Goal: Task Accomplishment & Management: Manage account settings

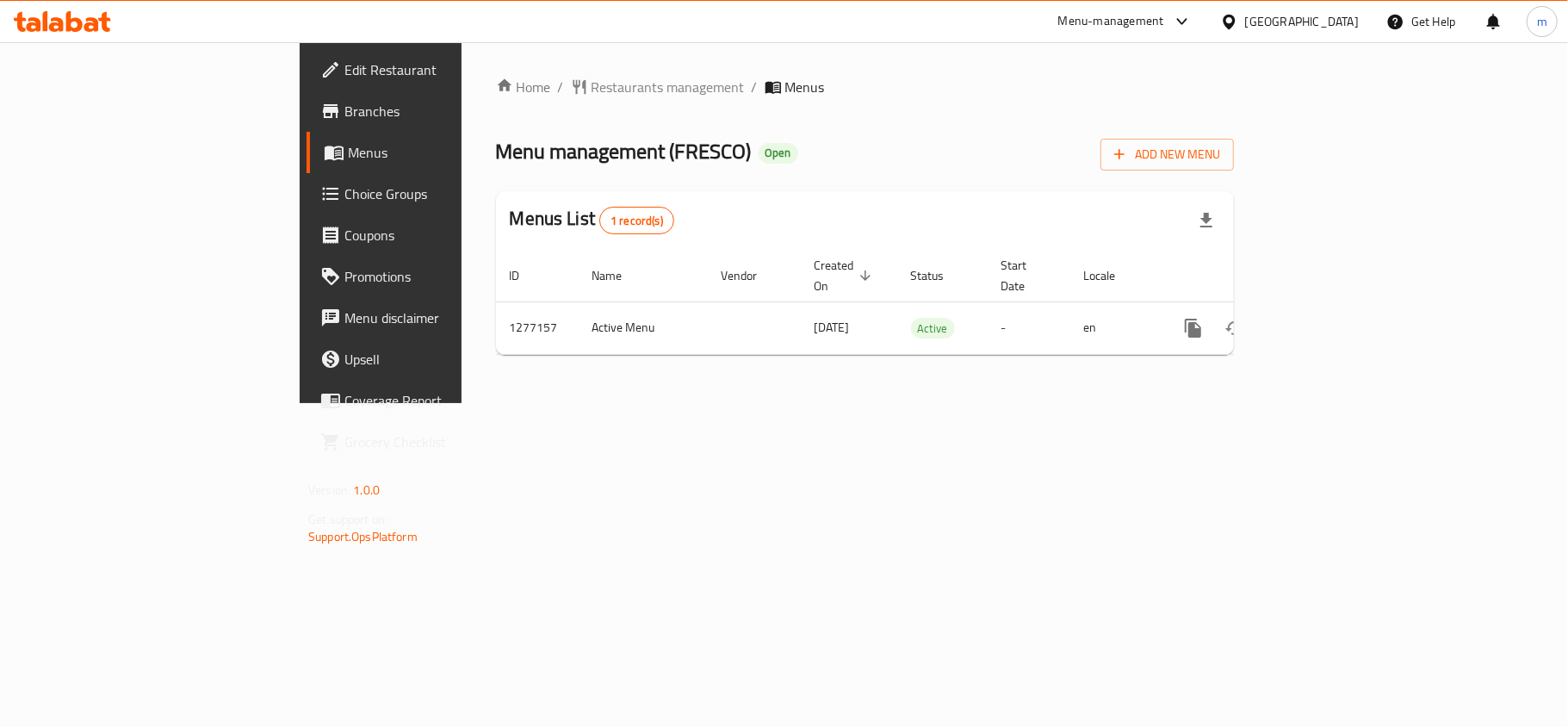
click at [345, 191] on span "Choice Groups" at bounding box center [446, 194] width 203 height 21
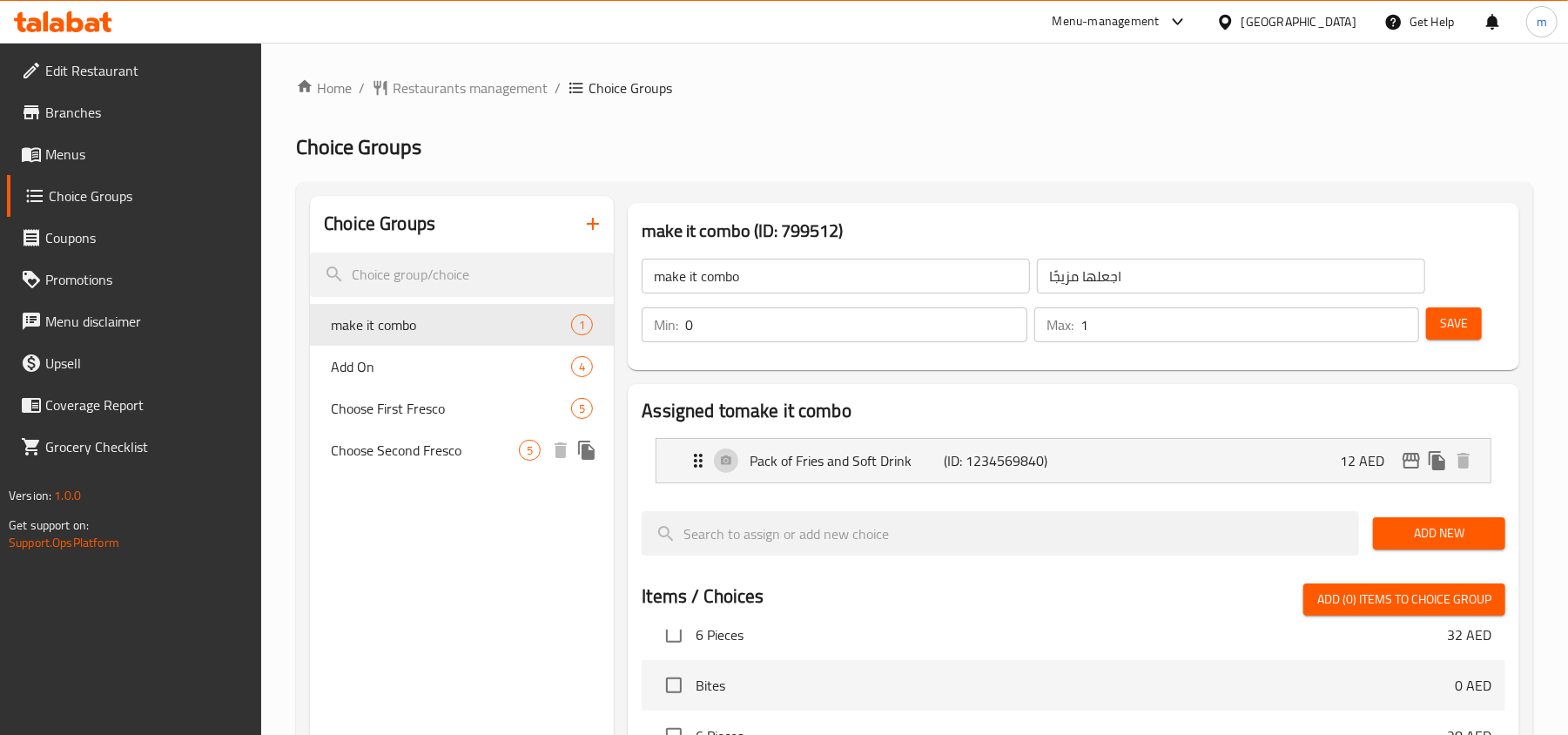
click at [390, 449] on span "Choose Second Fresco" at bounding box center [424, 450] width 188 height 21
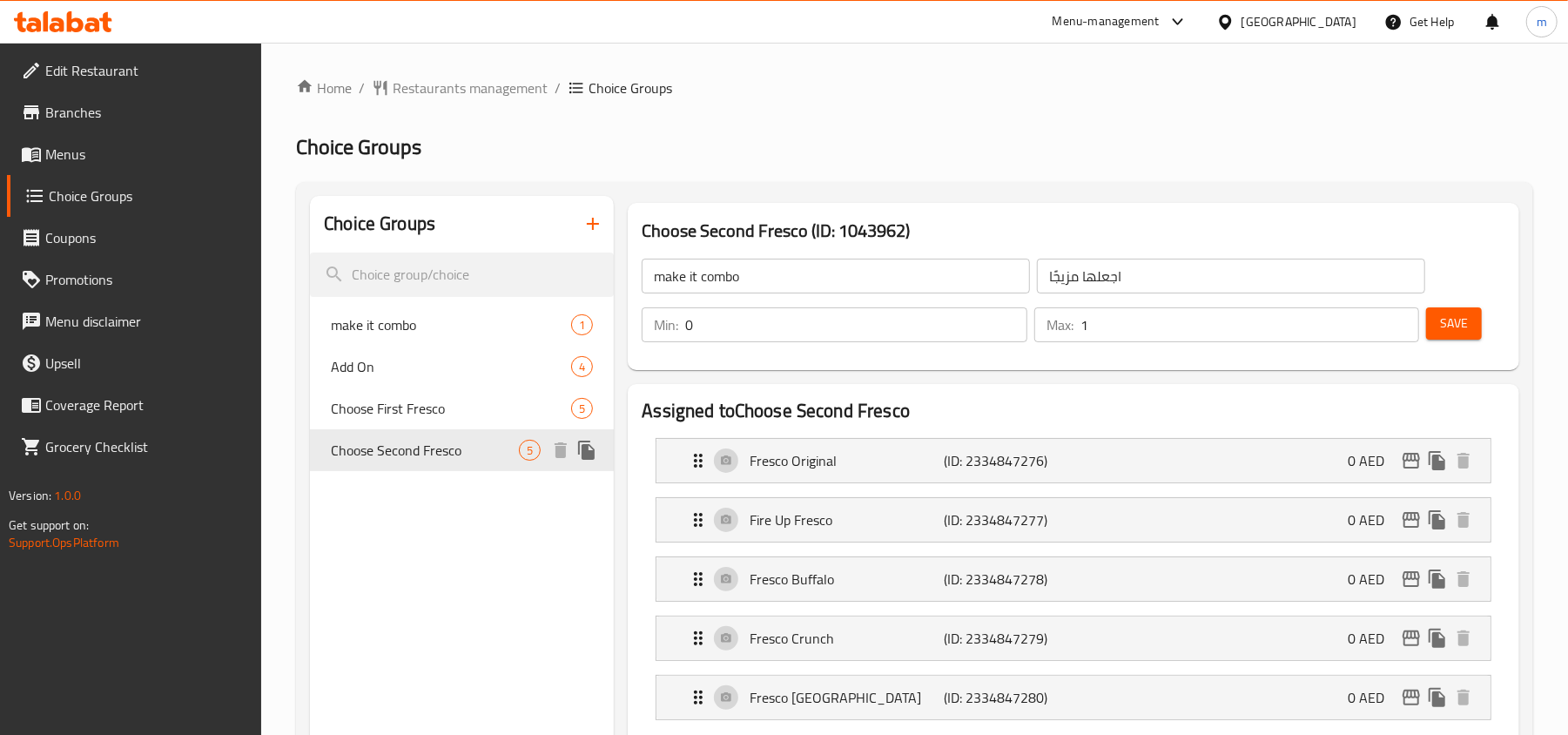
type input "Choose Second Fresco"
type input "[PERSON_NAME]"
type input "1"
click at [408, 414] on span "Choose First Fresco" at bounding box center [424, 408] width 188 height 21
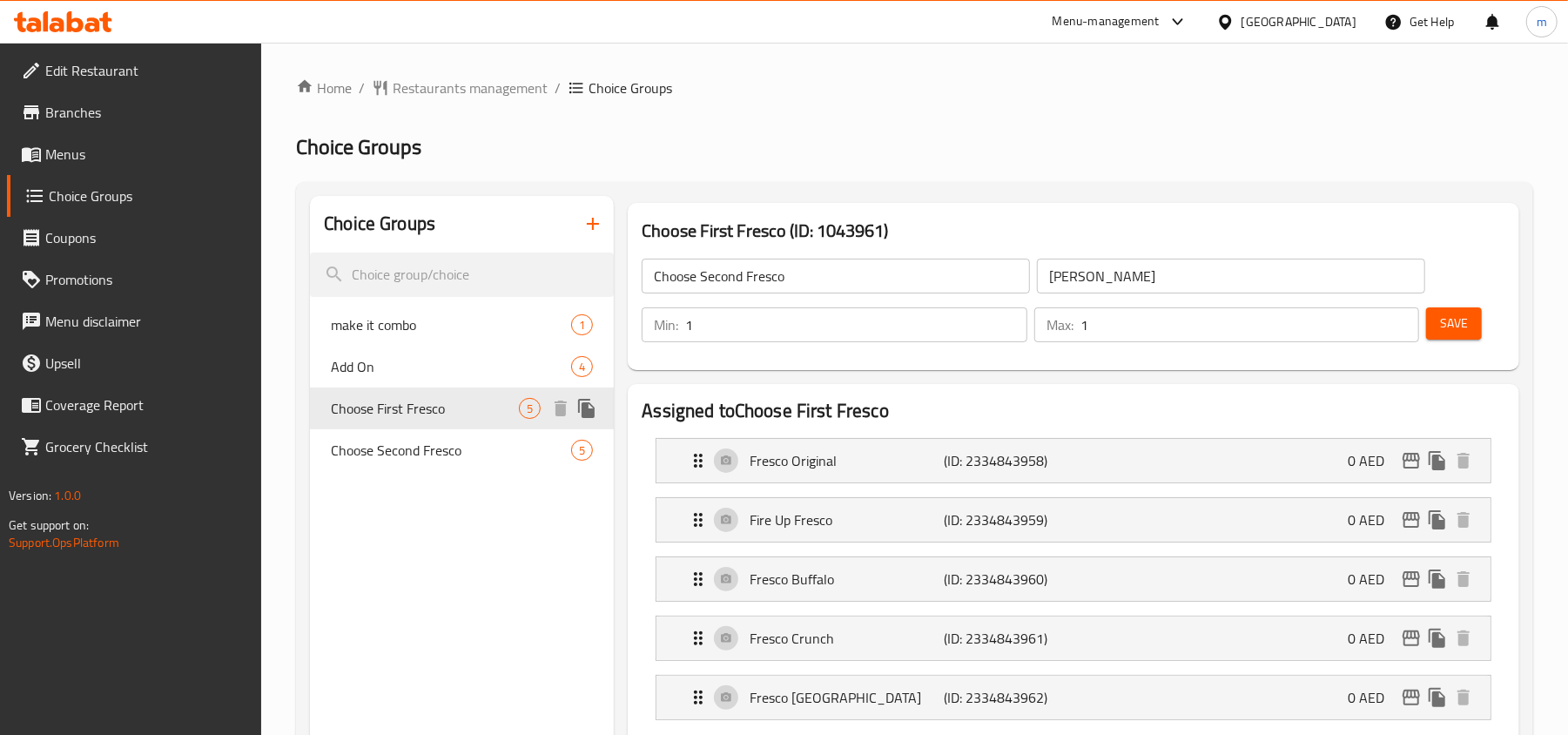
type input "Choose First Fresco"
type input "اختر أول فريسكو"
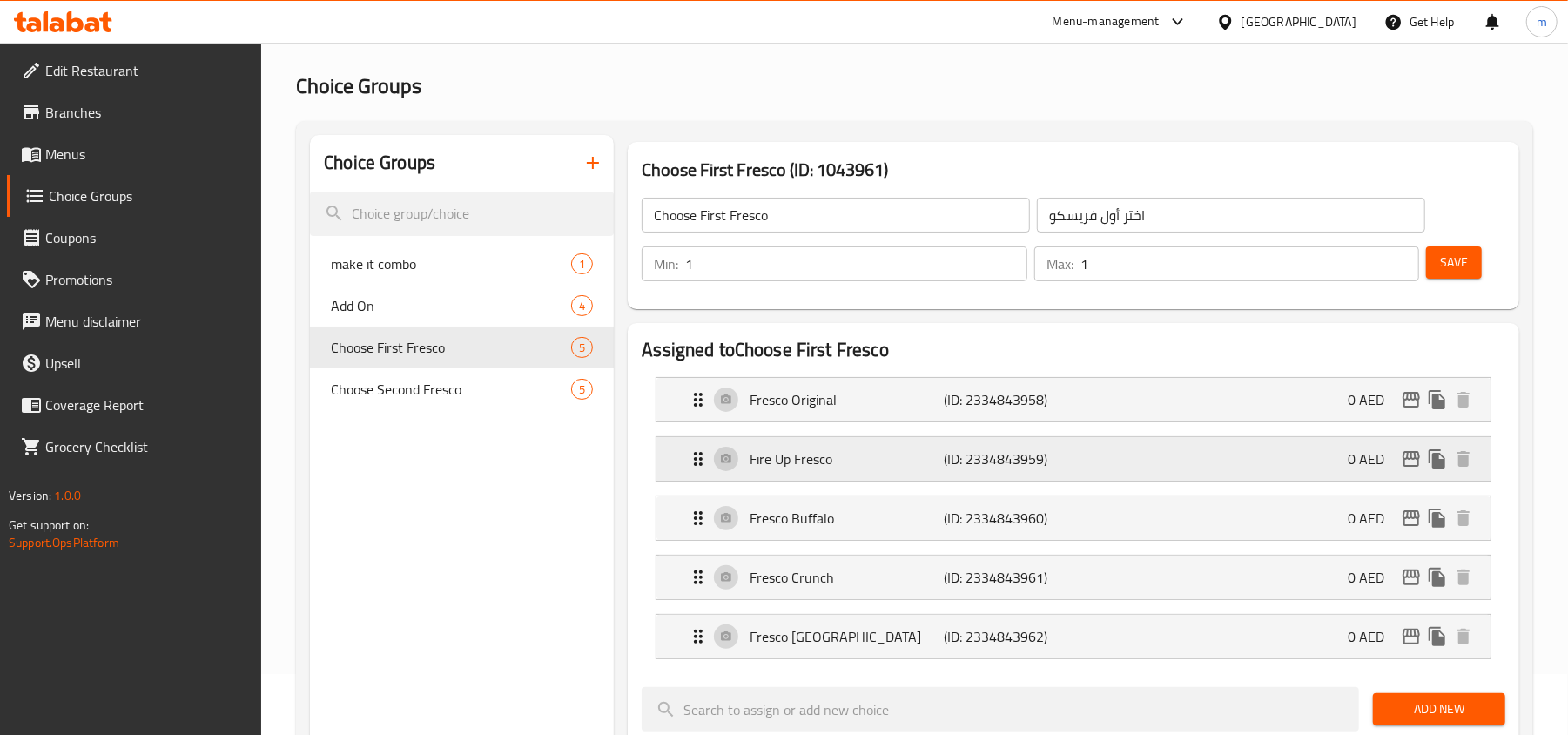
scroll to position [116, 0]
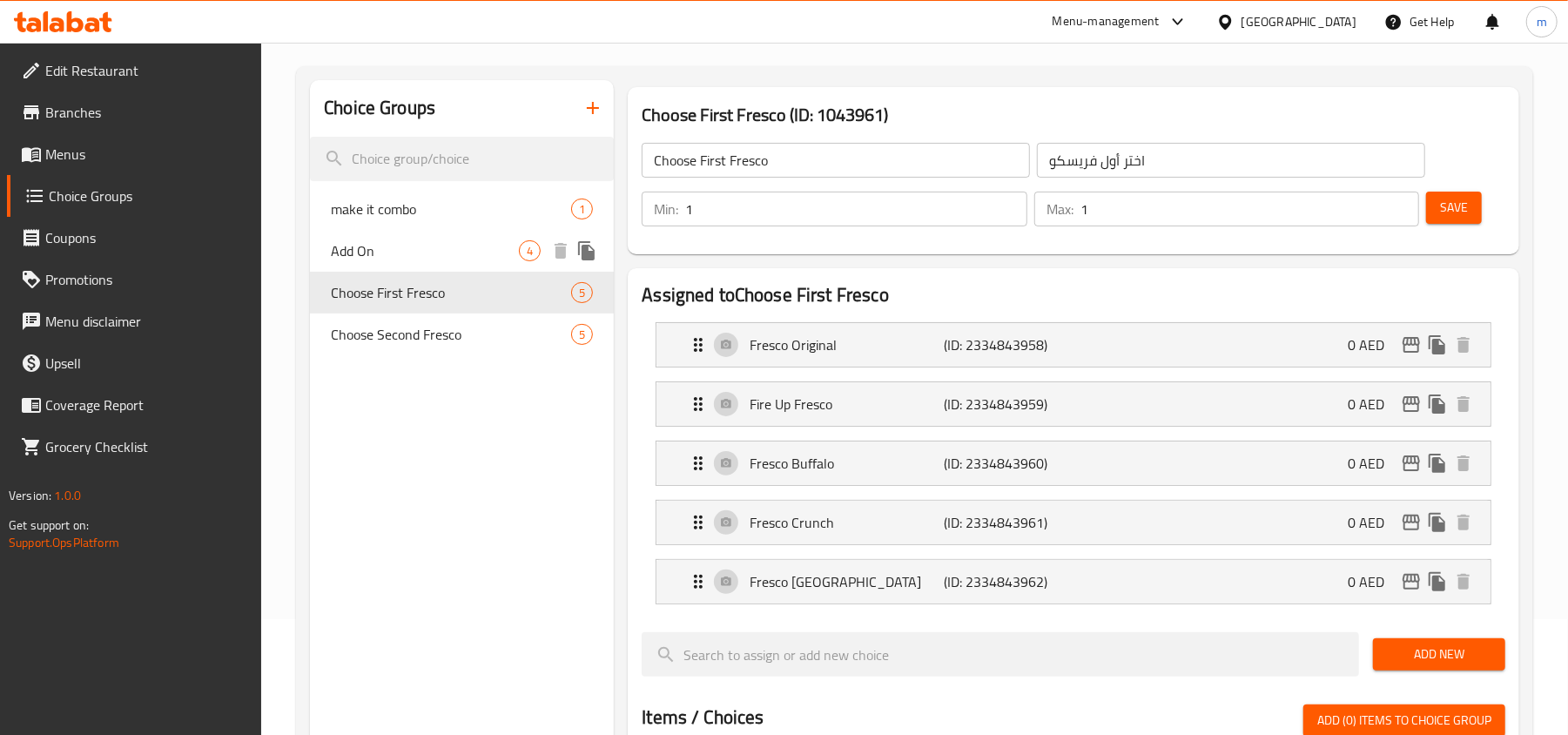
click at [387, 254] on span "Add On" at bounding box center [424, 251] width 188 height 21
type input "Add On"
type input "أضف على"
type input "0"
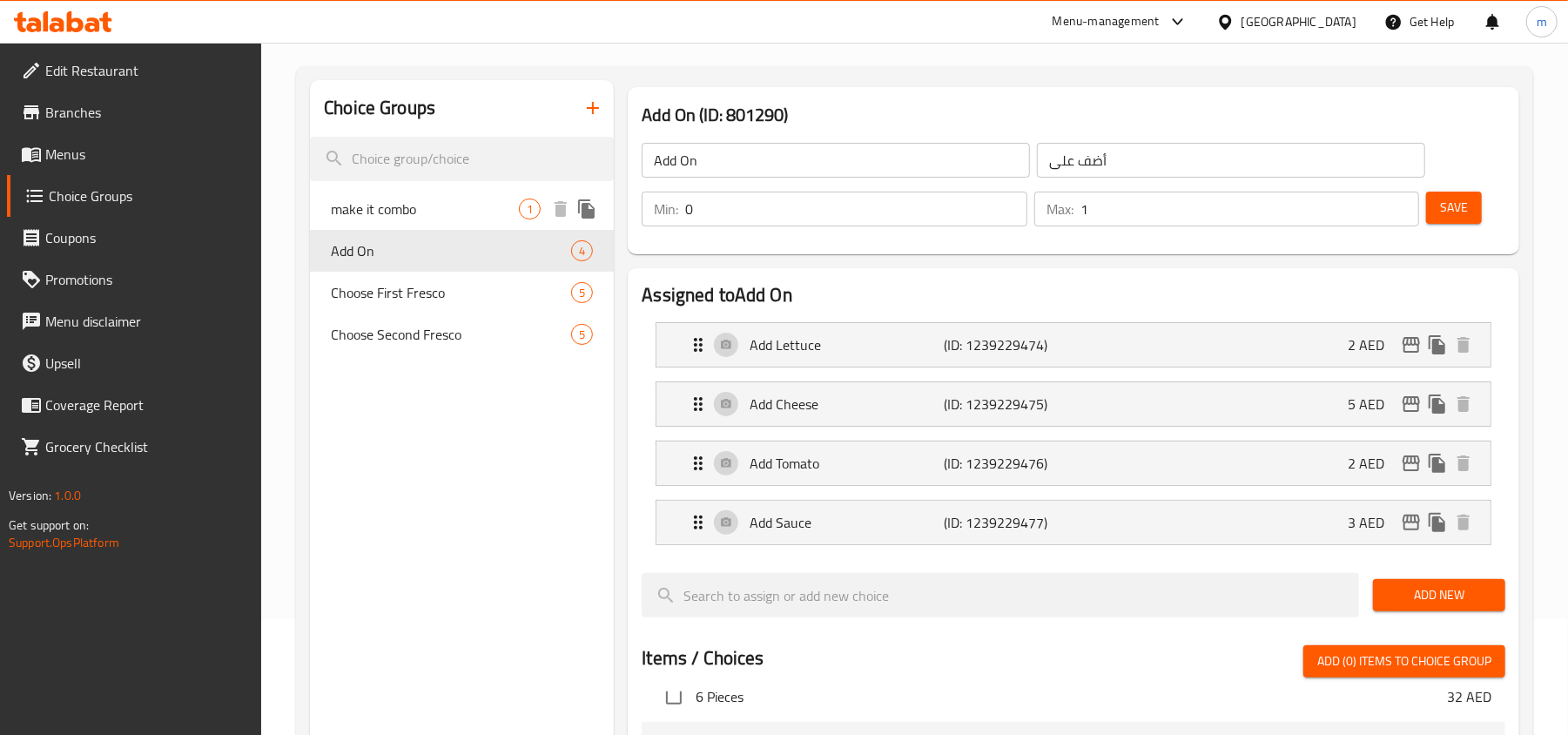
click at [402, 201] on span "make it combo" at bounding box center [424, 209] width 188 height 21
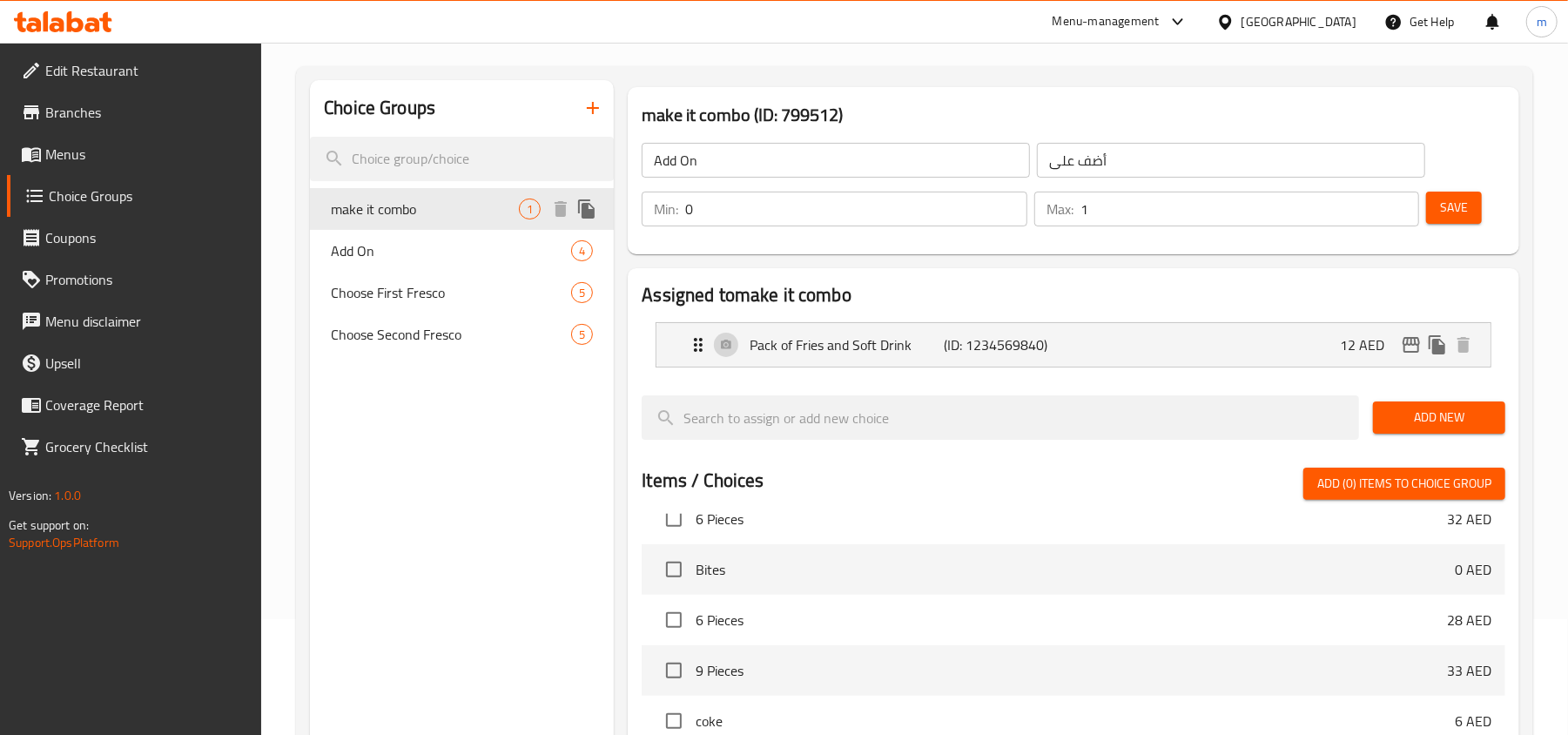
type input "make it combo"
type input "اجعلها مزيجًا"
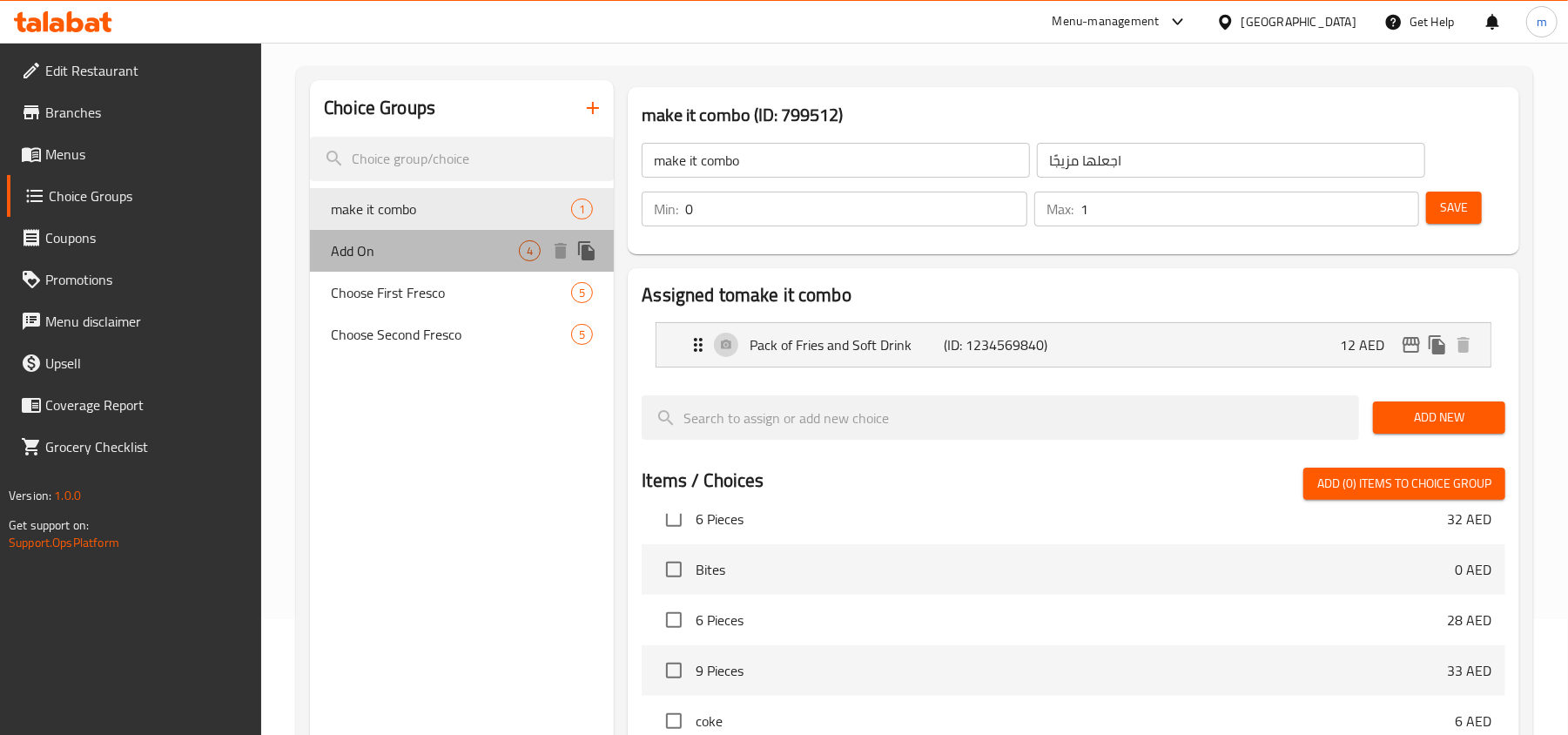
click at [349, 255] on span "Add On" at bounding box center [424, 251] width 188 height 21
type input "Add On"
type input "أضف على"
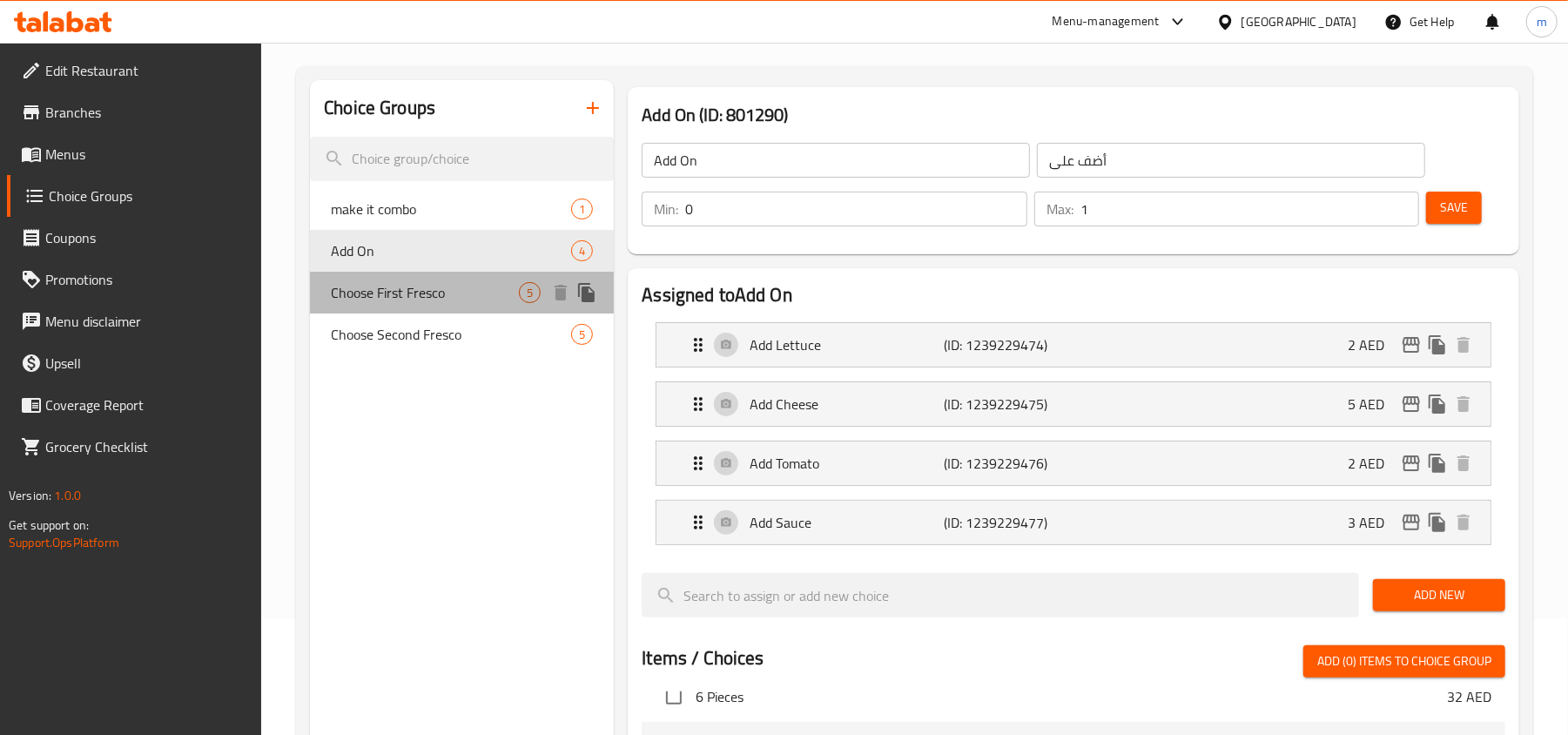
click at [357, 287] on span "Choose First Fresco" at bounding box center [424, 292] width 188 height 21
type input "Choose First Fresco"
type input "اختر أول فريسكو"
type input "1"
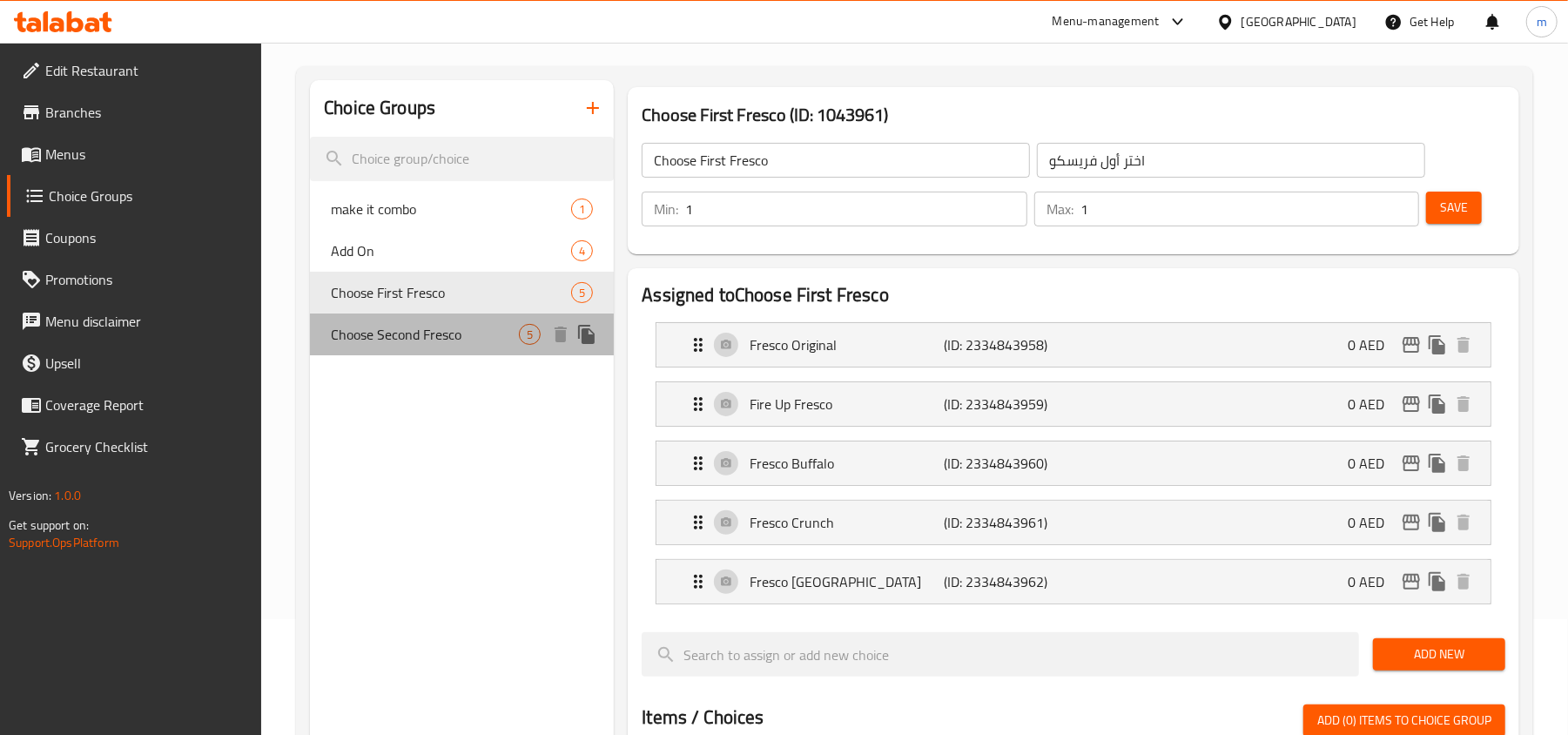
click at [395, 324] on span "Choose Second Fresco" at bounding box center [424, 334] width 188 height 21
type input "Choose Second Fresco"
type input "[PERSON_NAME]"
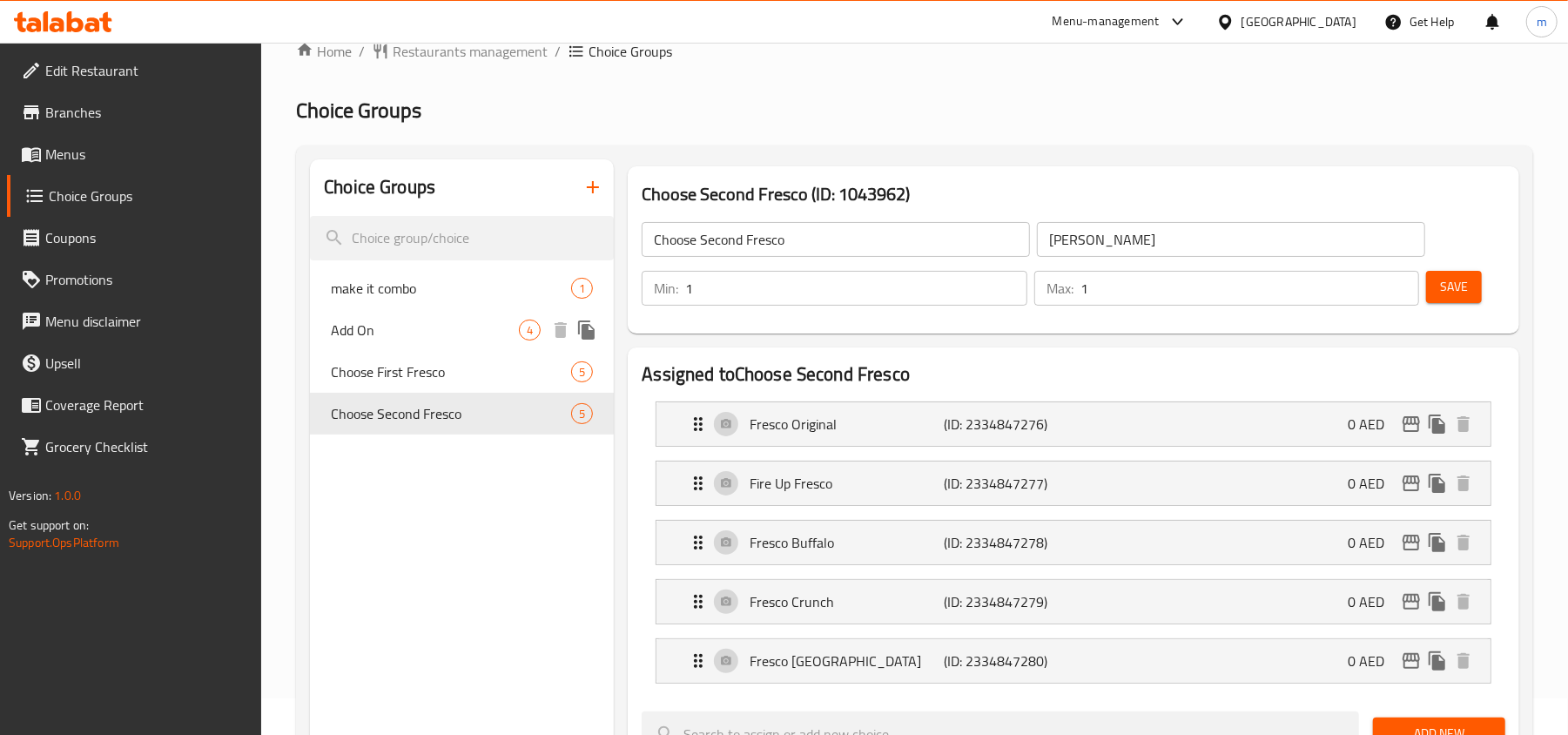
scroll to position [0, 0]
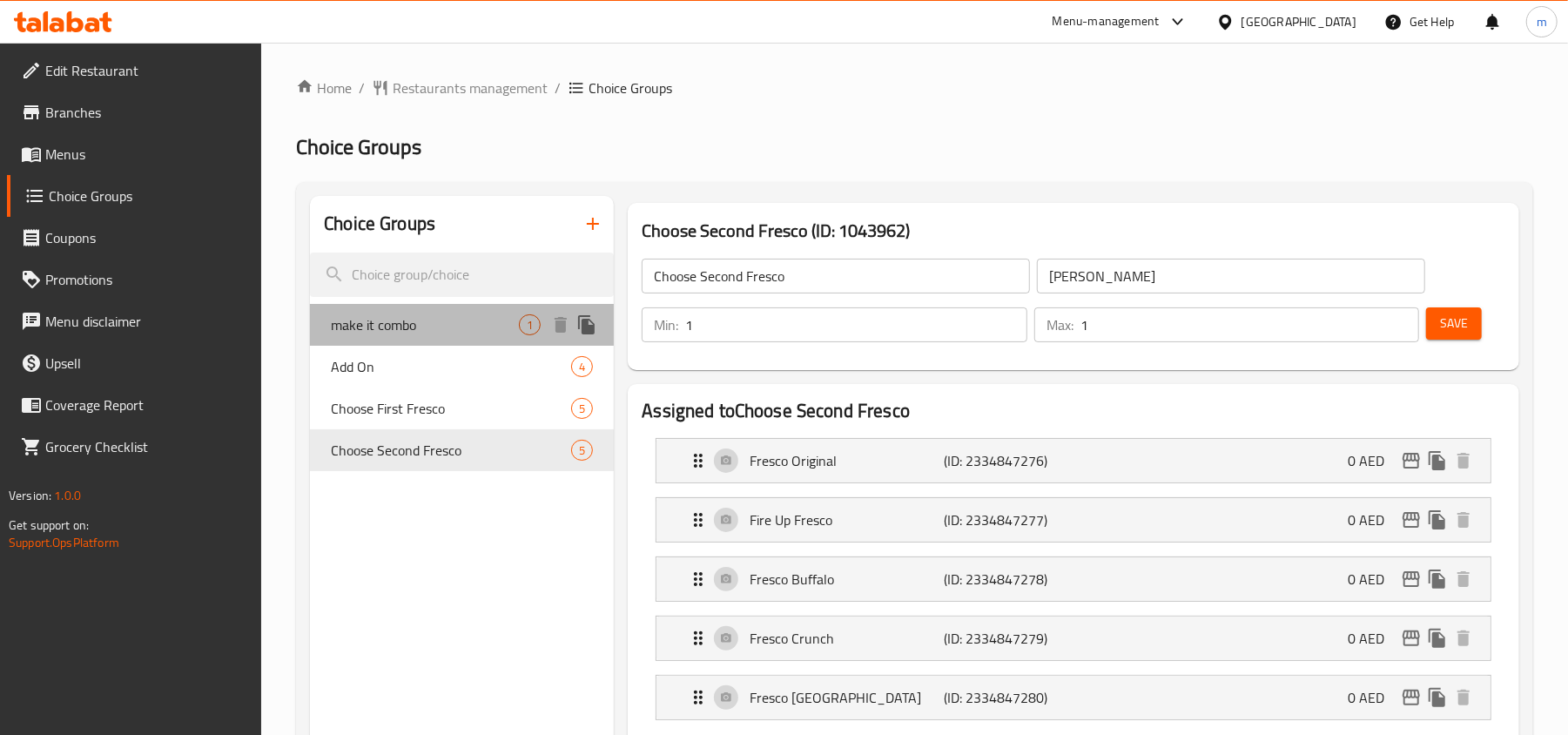
click at [423, 324] on span "make it combo" at bounding box center [424, 325] width 188 height 21
type input "make it combo"
type input "اجعلها مزيجًا"
type input "0"
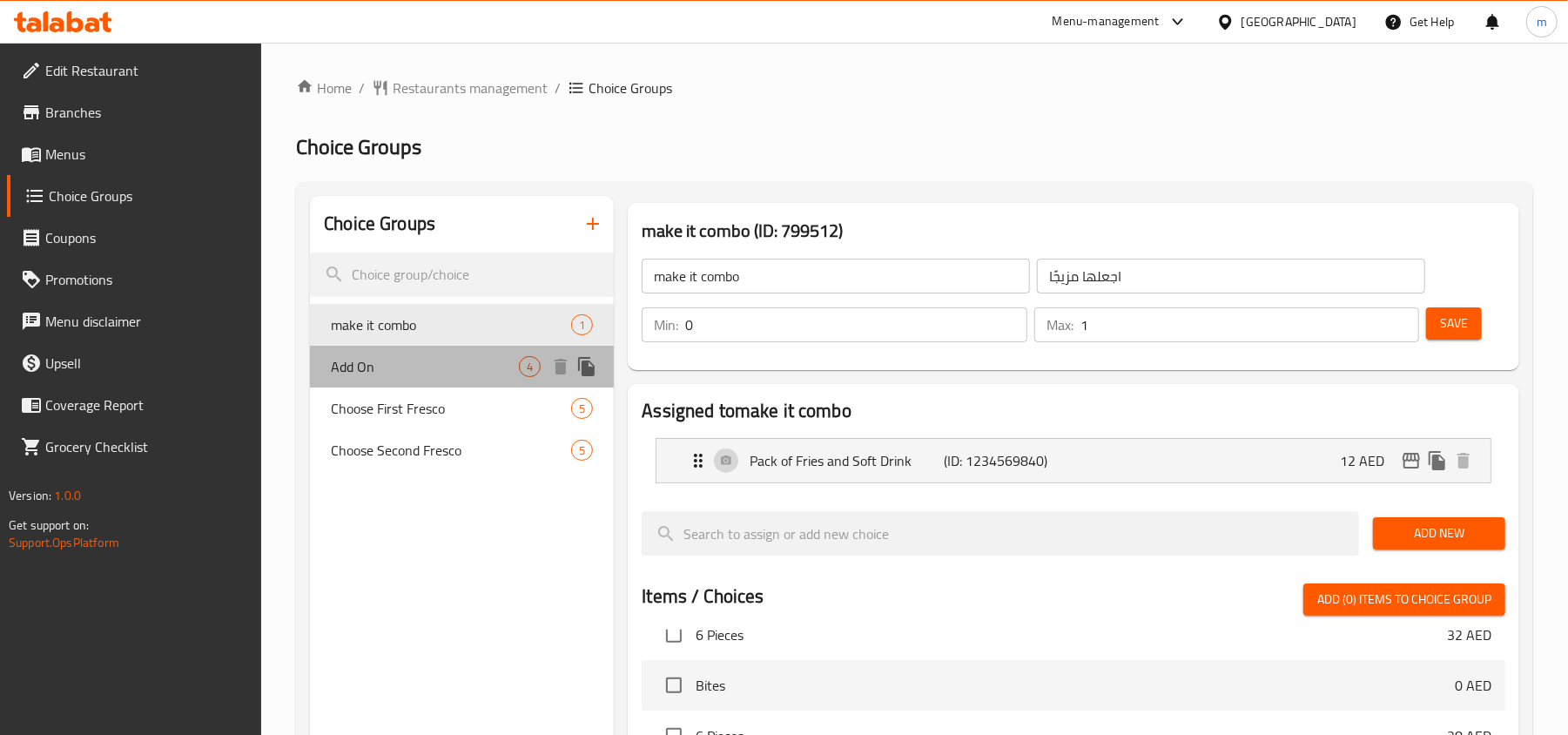
click at [382, 367] on span "Add On" at bounding box center [424, 366] width 188 height 21
type input "Add On"
type input "أضف على"
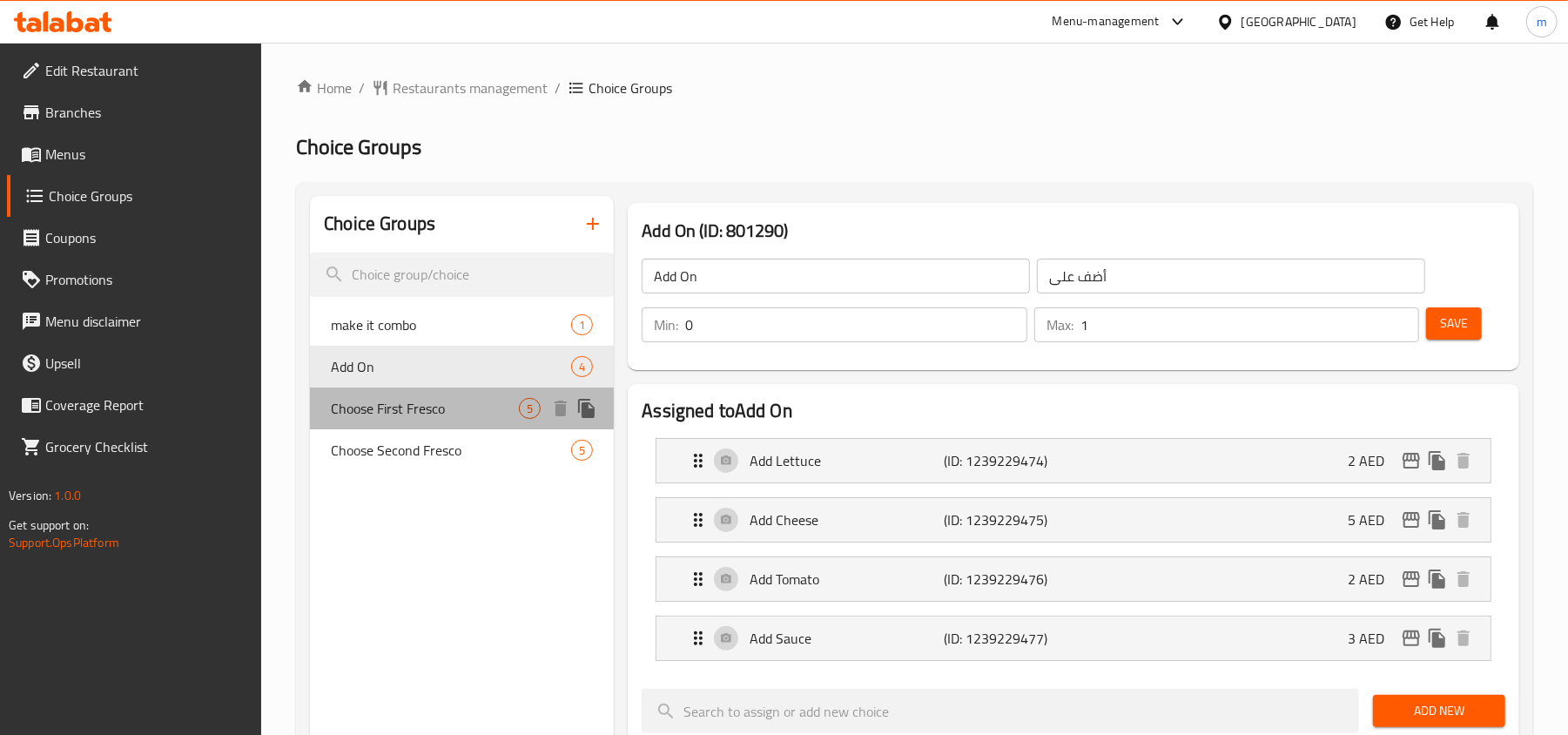
click at [402, 416] on span "Choose First Fresco" at bounding box center [424, 408] width 188 height 21
type input "Choose First Fresco"
type input "اختر أول فريسكو"
type input "1"
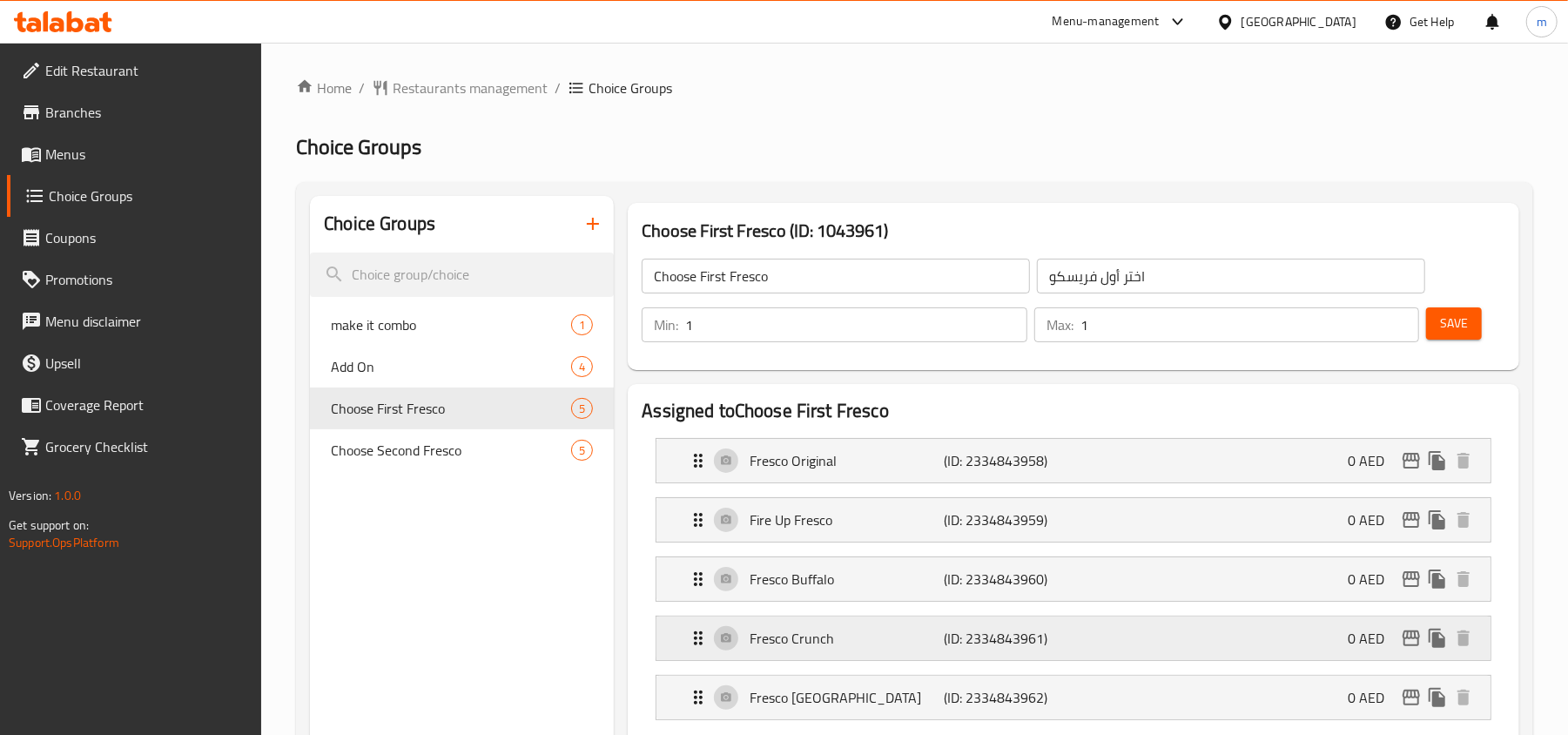
scroll to position [232, 0]
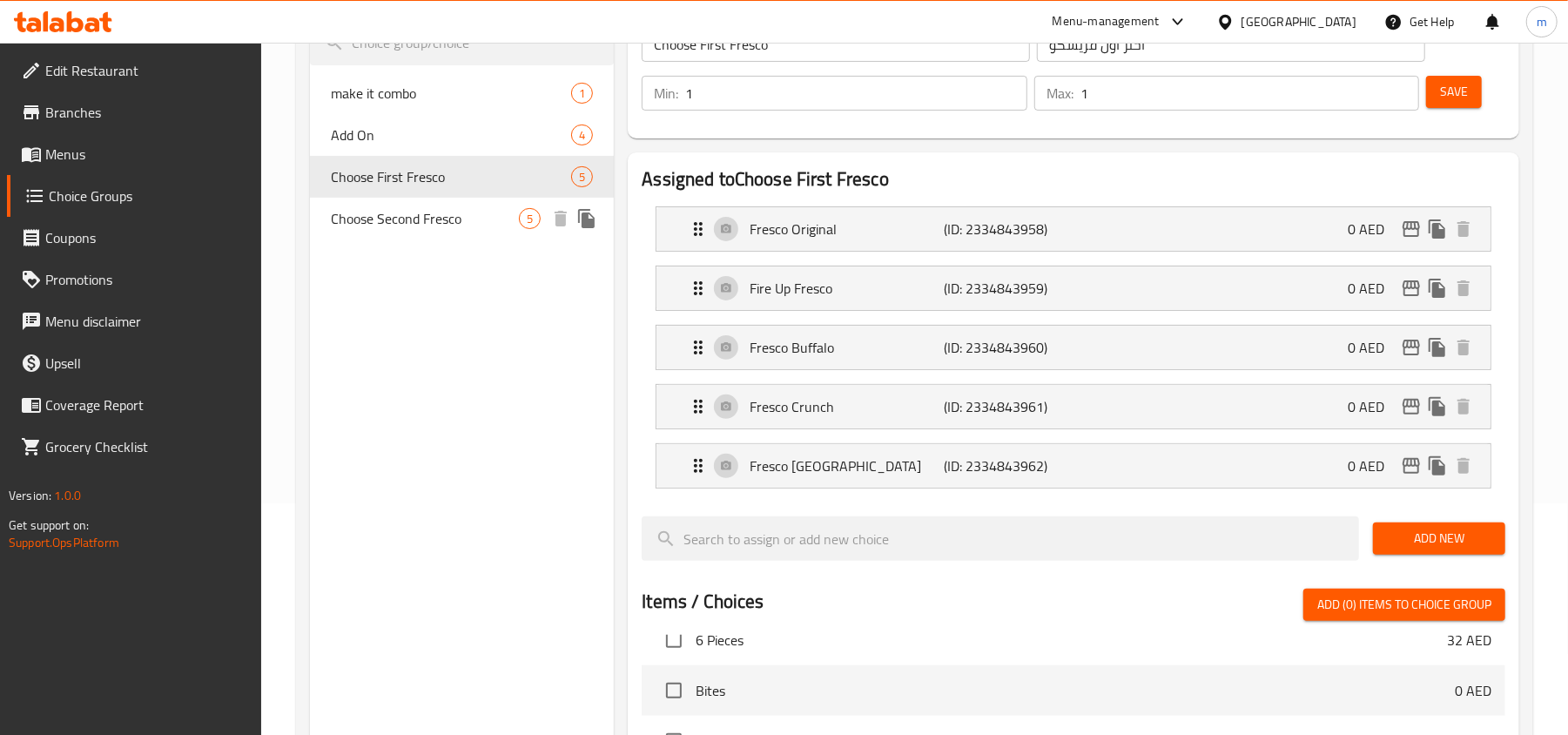
click at [426, 223] on span "Choose Second Fresco" at bounding box center [424, 218] width 188 height 21
type input "Choose Second Fresco"
type input "[PERSON_NAME]"
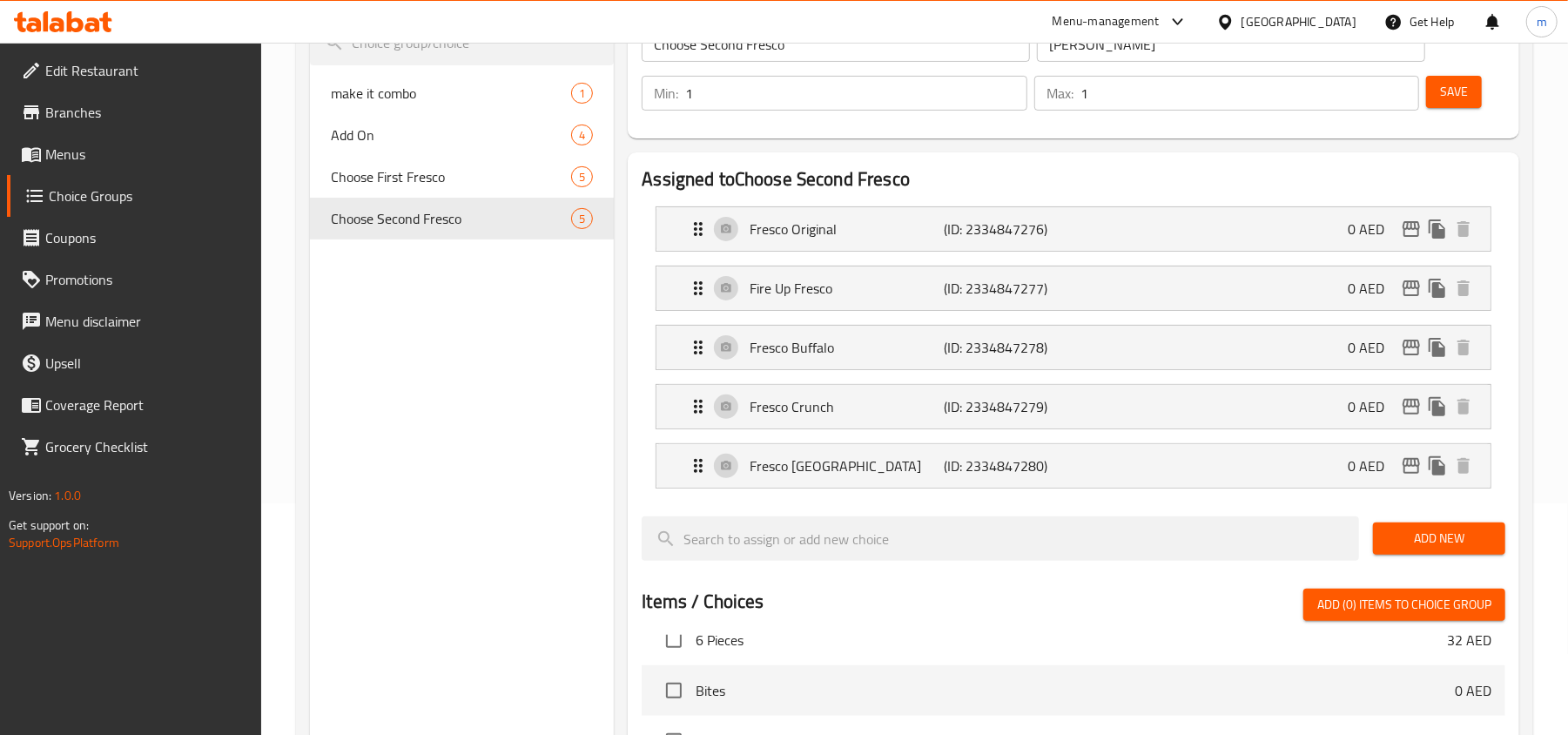
click at [96, 214] on link "Choice Groups" at bounding box center [135, 195] width 255 height 42
click at [99, 196] on span "Choice Groups" at bounding box center [149, 196] width 200 height 21
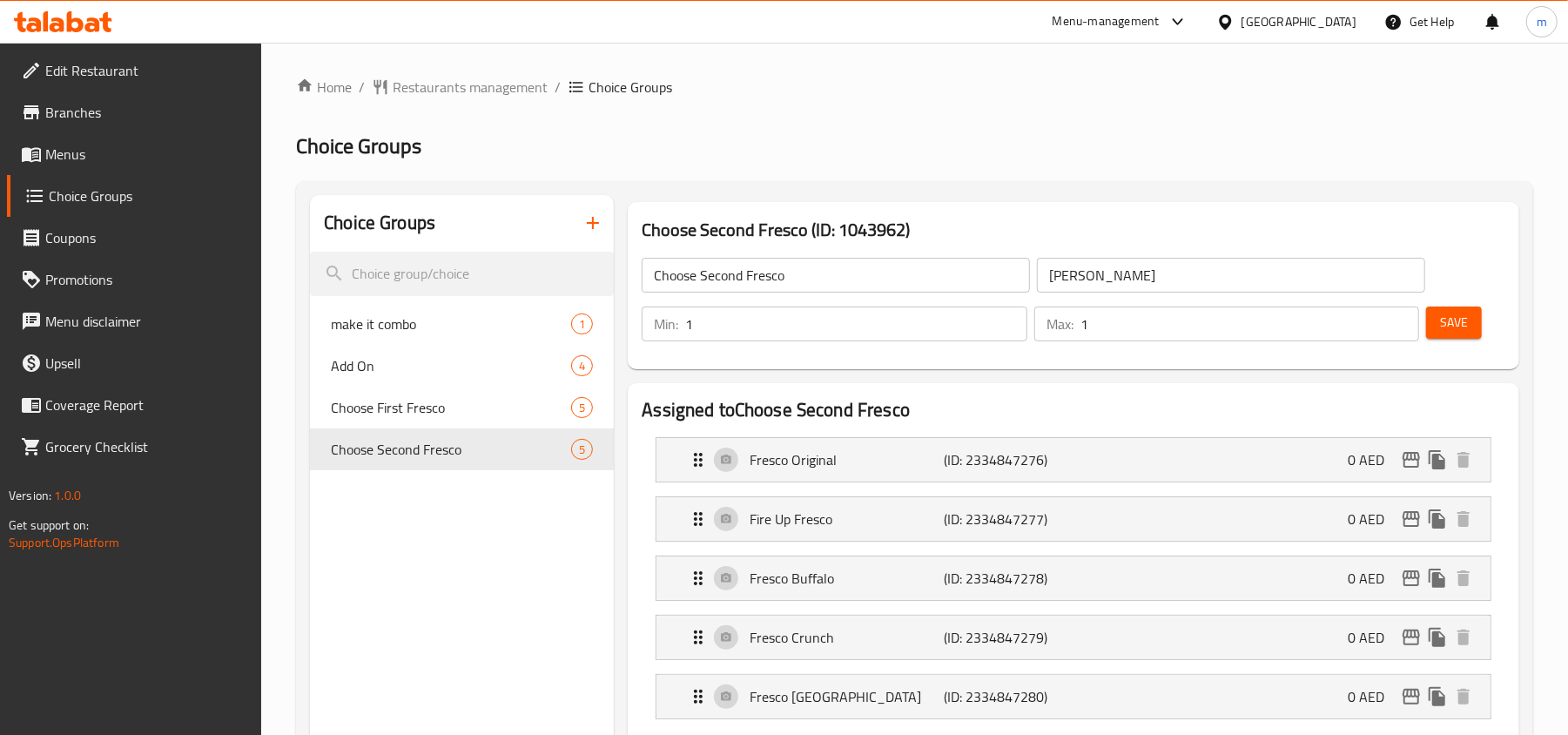
scroll to position [0, 0]
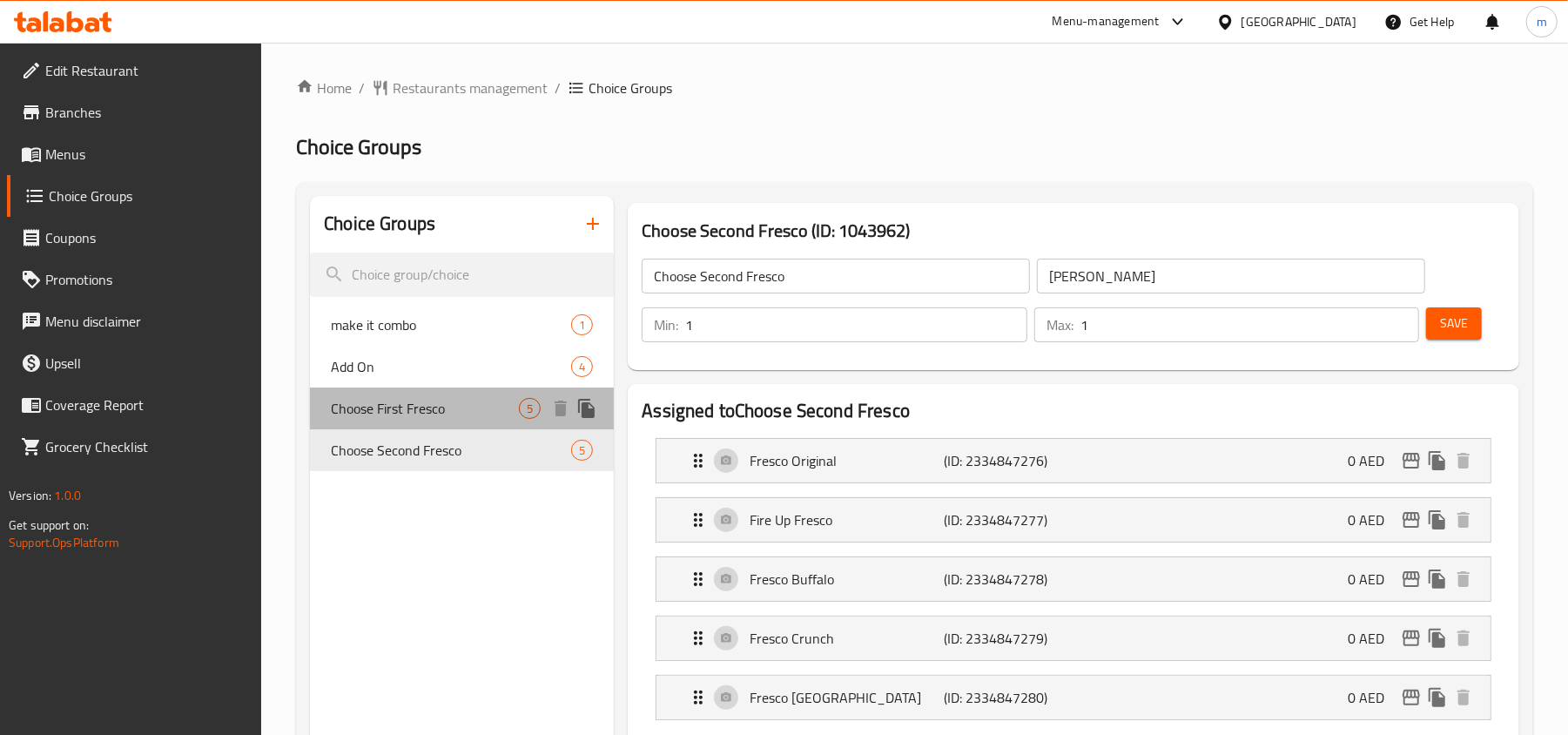
click at [432, 419] on span "Choose First Fresco" at bounding box center [424, 408] width 188 height 21
type input "Choose First Fresco"
type input "اختر أول فريسكو"
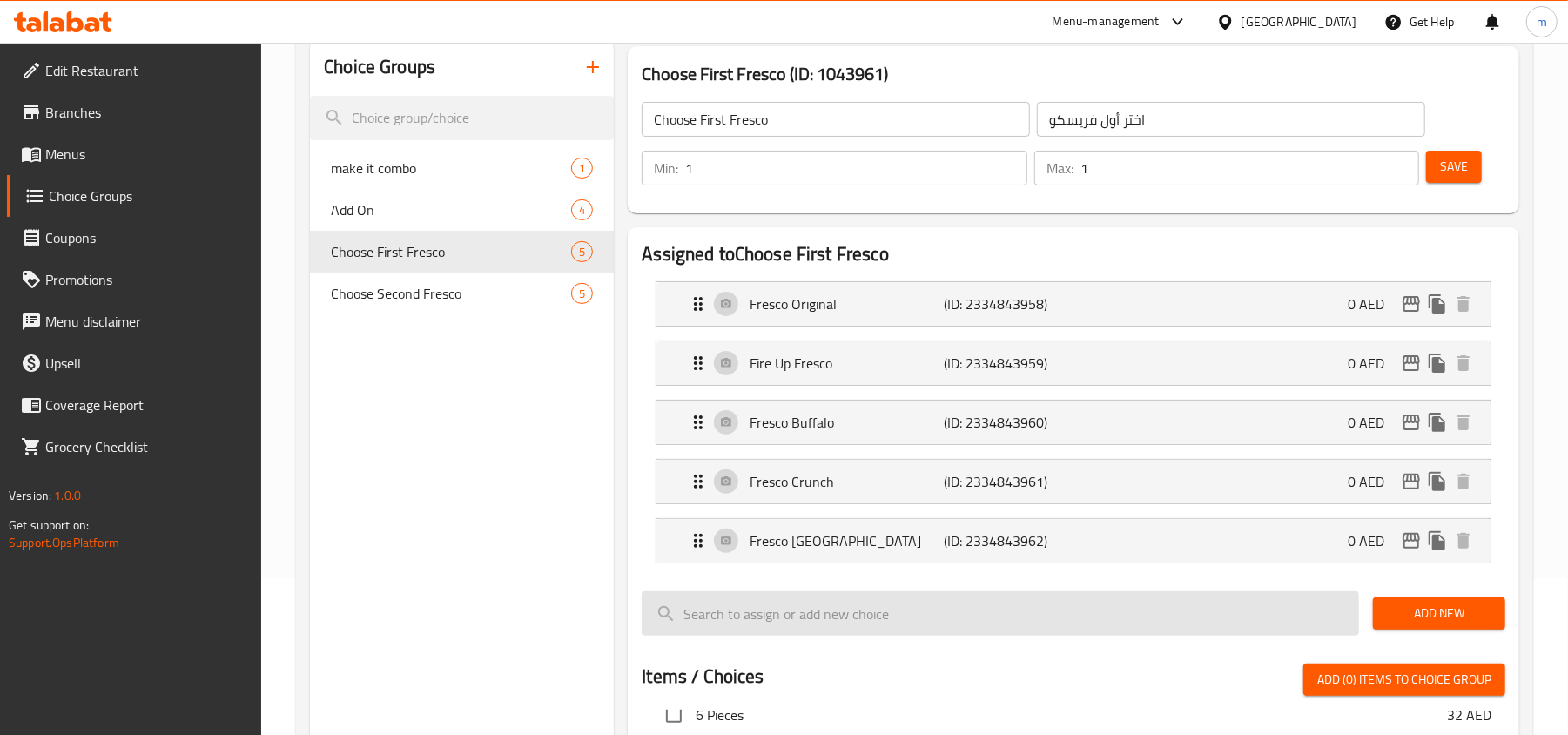
scroll to position [116, 0]
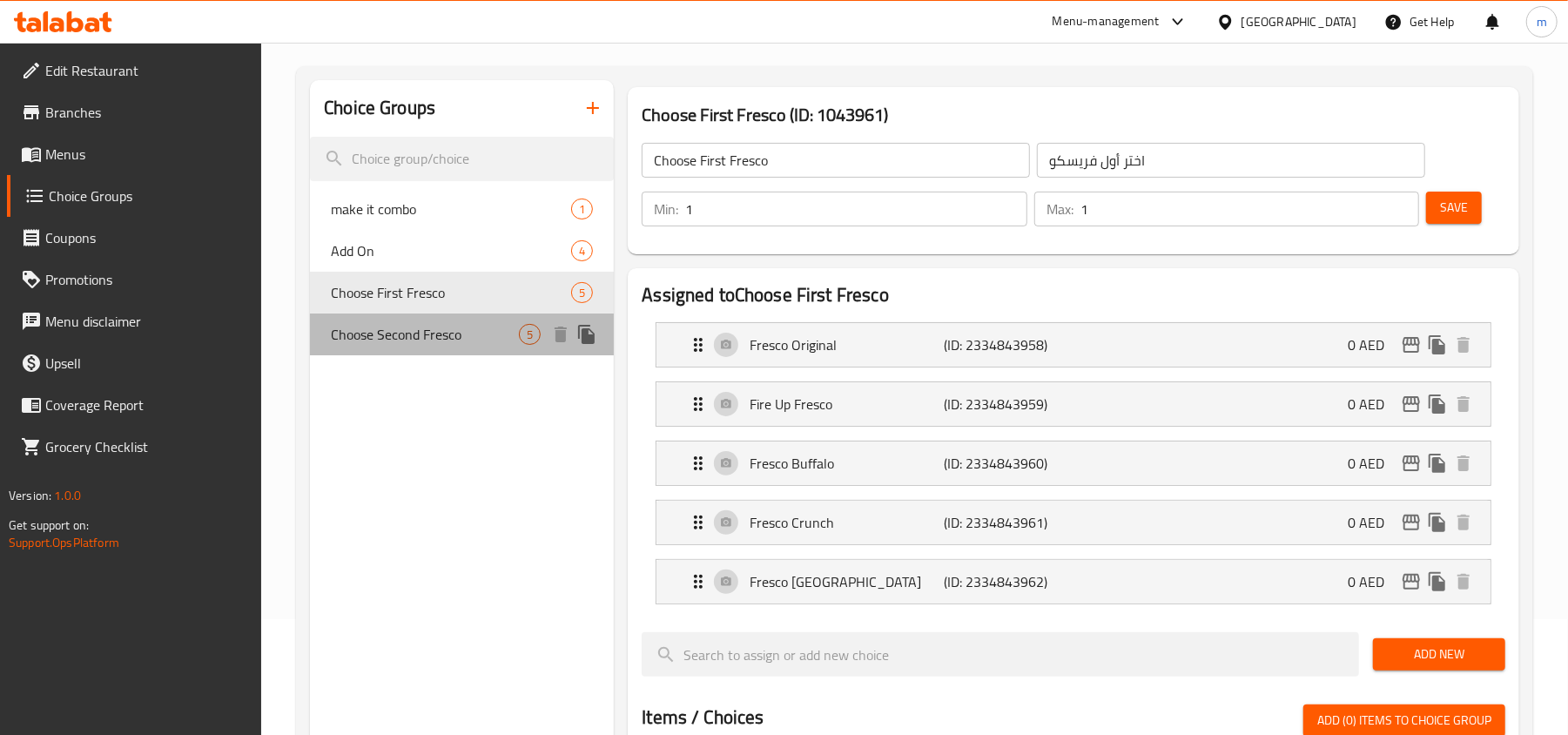
click at [444, 347] on div "Choose Second Fresco 5" at bounding box center [461, 334] width 304 height 42
type input "Choose Second Fresco"
type input "[PERSON_NAME]"
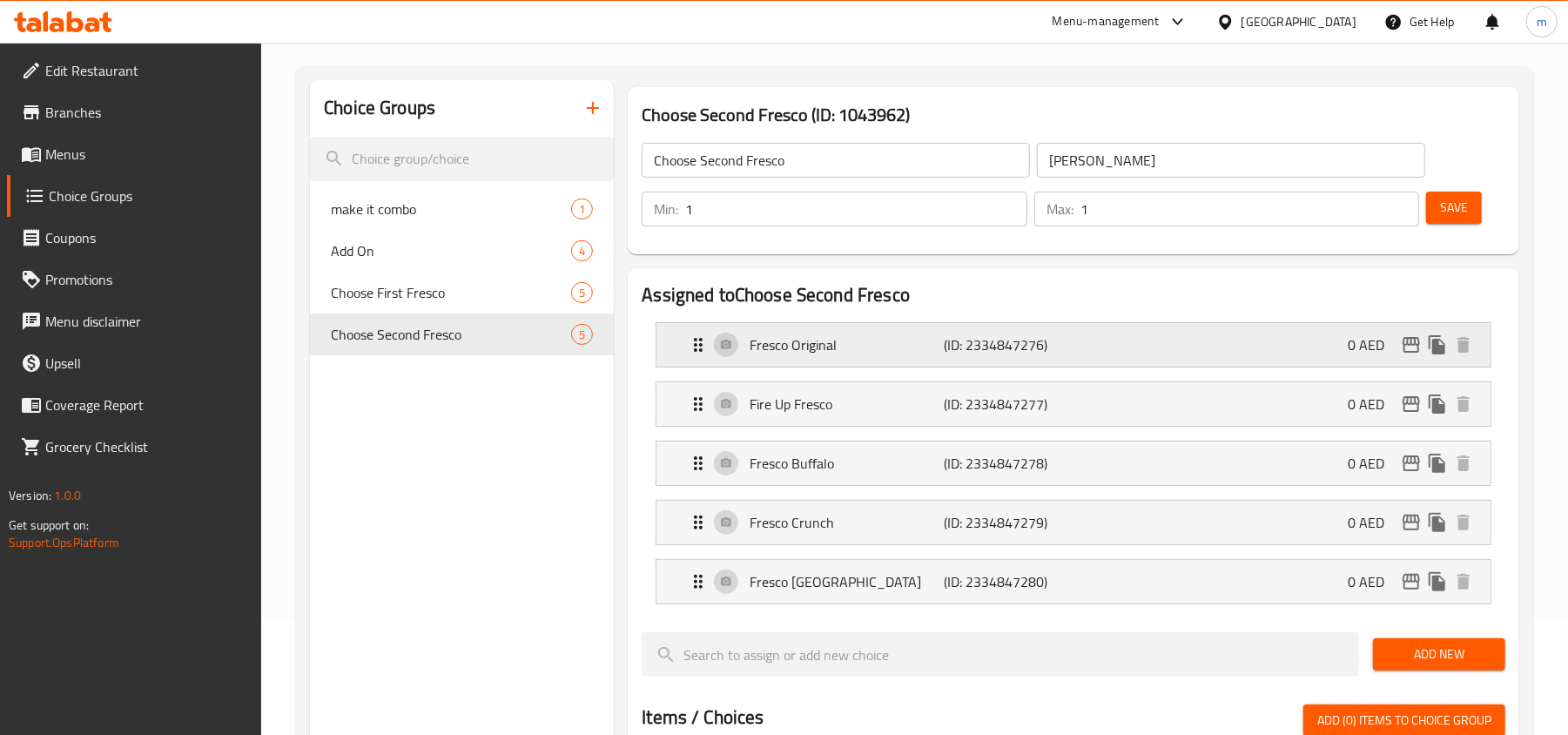
click at [697, 351] on icon "Expand" at bounding box center [698, 345] width 21 height 21
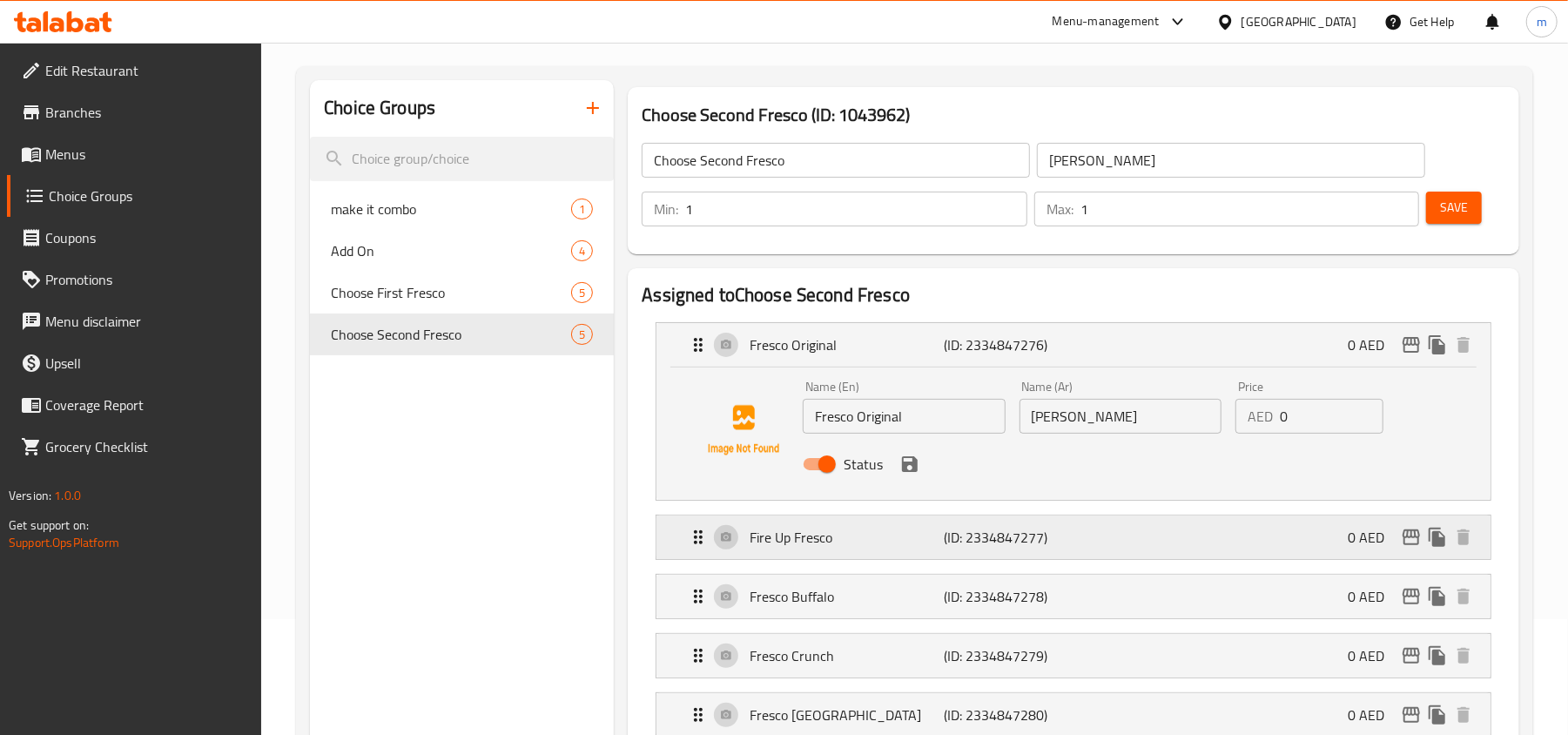
click at [698, 544] on icon "Expand" at bounding box center [698, 537] width 21 height 21
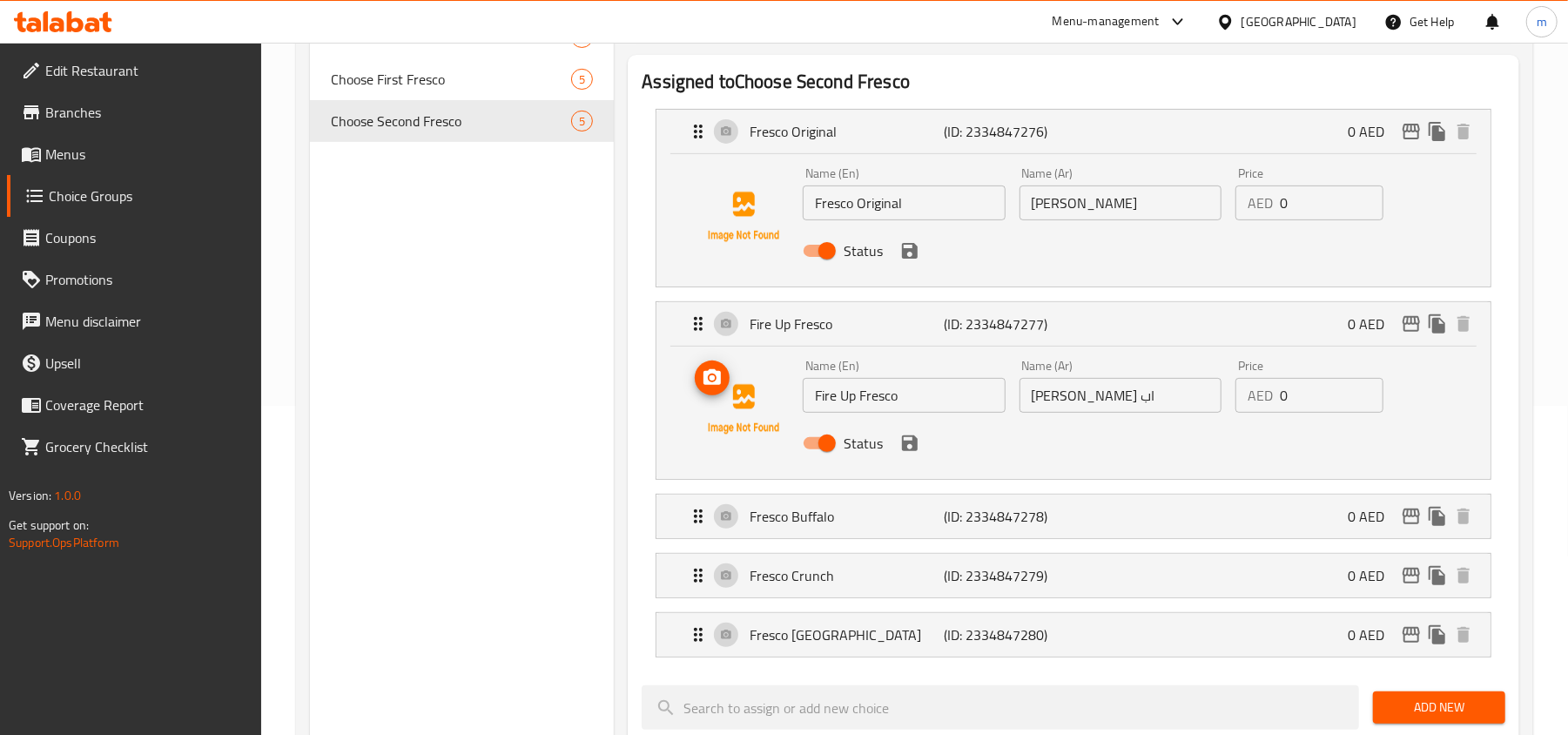
scroll to position [349, 0]
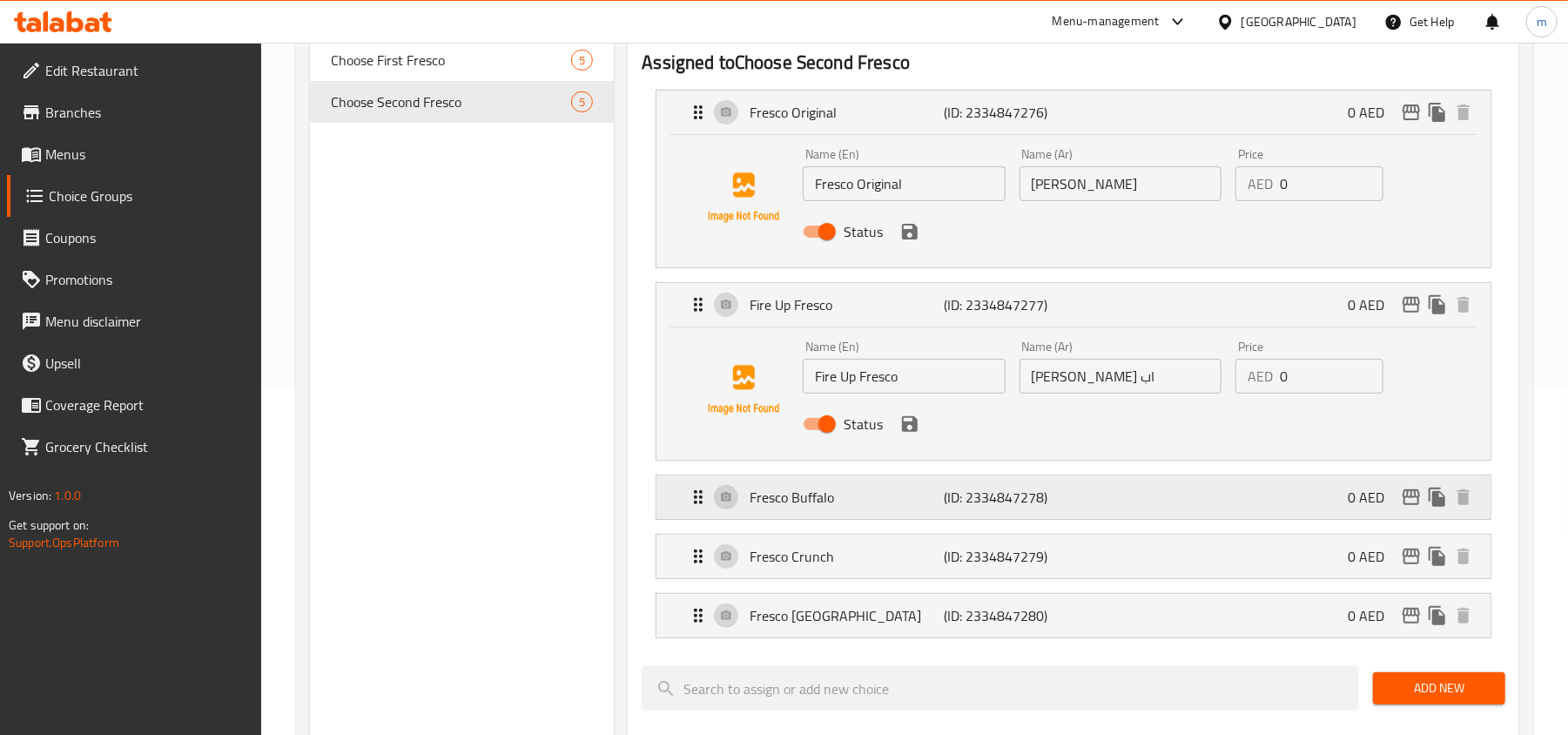
click at [698, 495] on icon "Expand" at bounding box center [698, 496] width 21 height 21
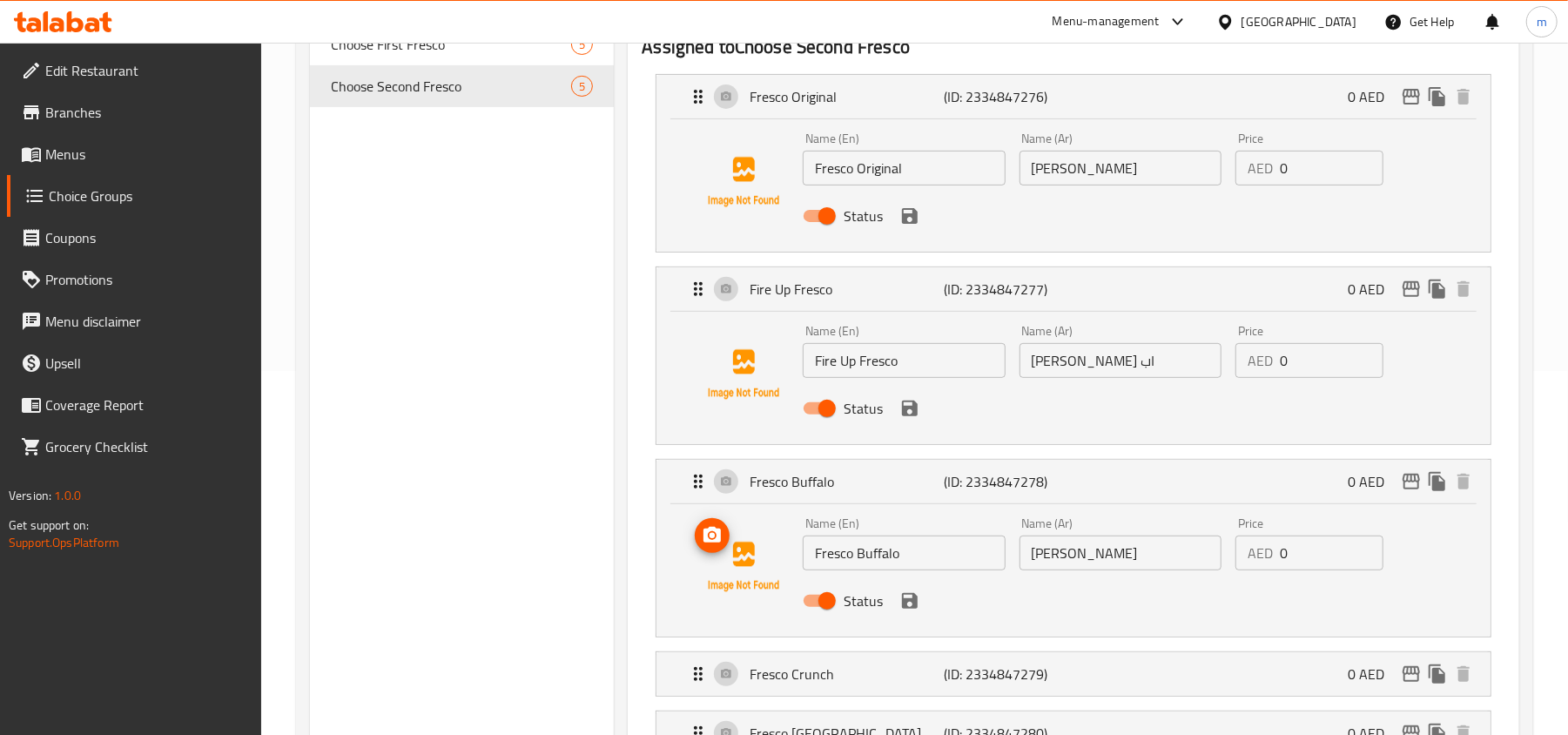
scroll to position [464, 0]
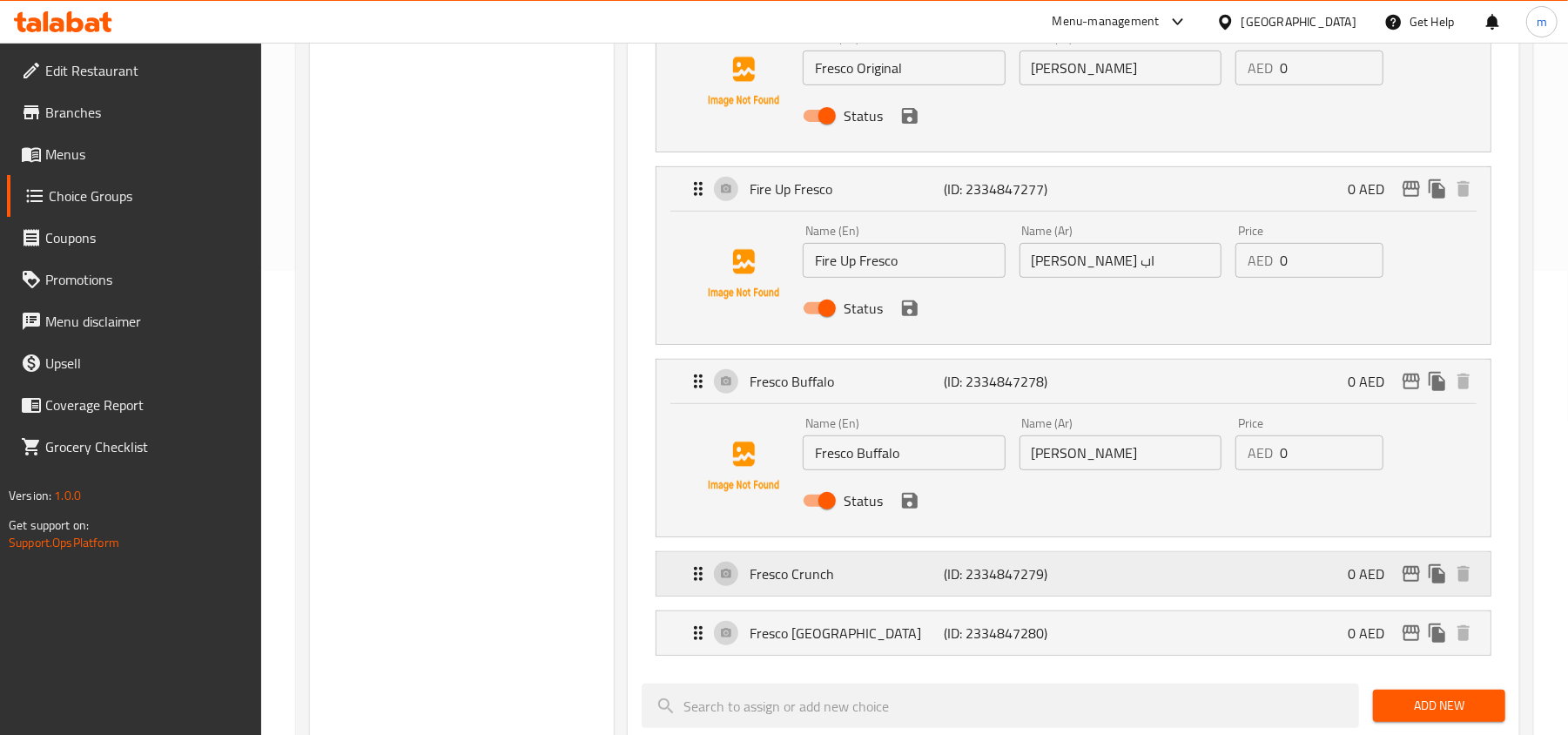
click at [700, 582] on icon "Expand" at bounding box center [698, 573] width 21 height 21
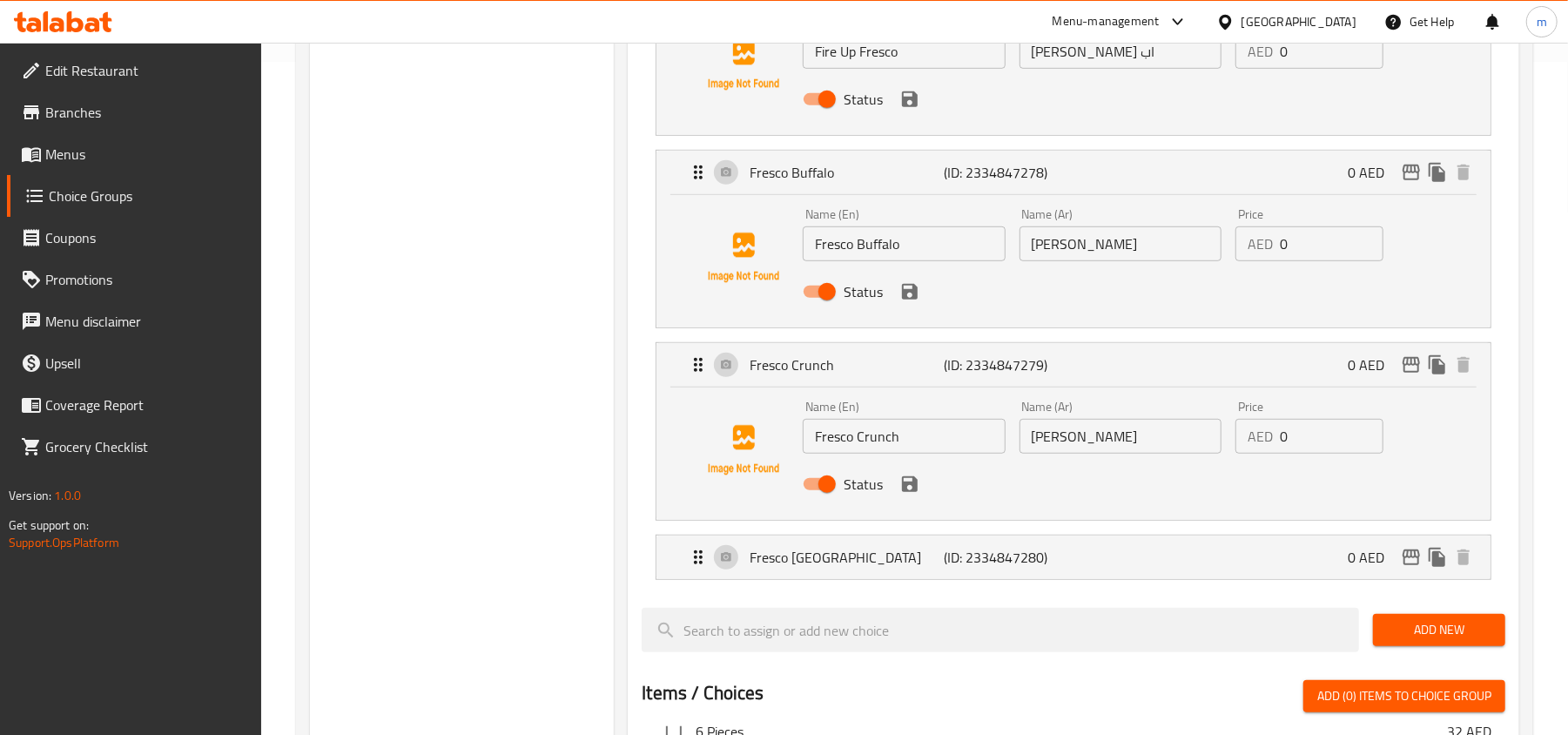
scroll to position [696, 0]
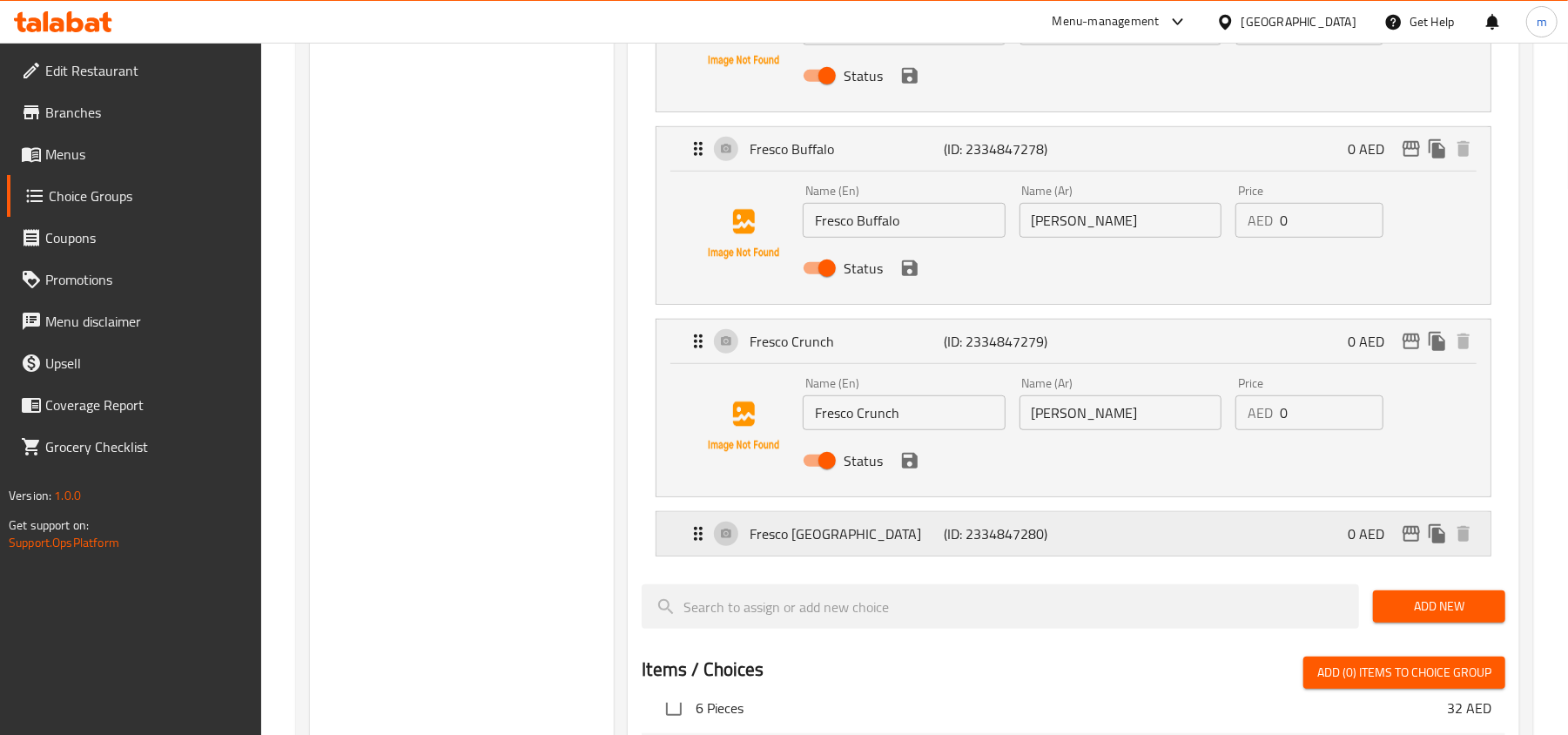
click at [698, 548] on div "Fresco Nashville (ID: 2334847280) 0 AED" at bounding box center [1079, 533] width 782 height 43
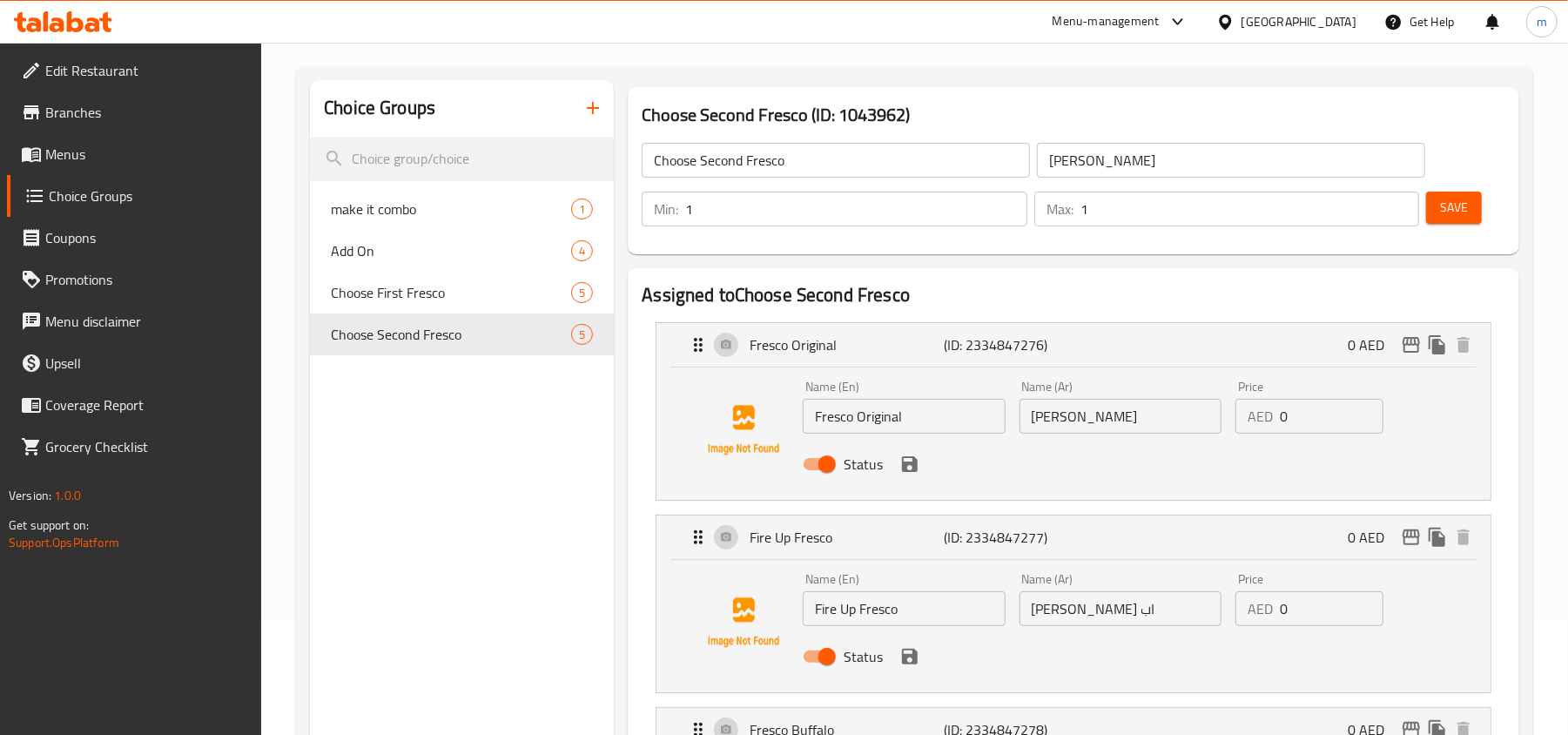
scroll to position [0, 0]
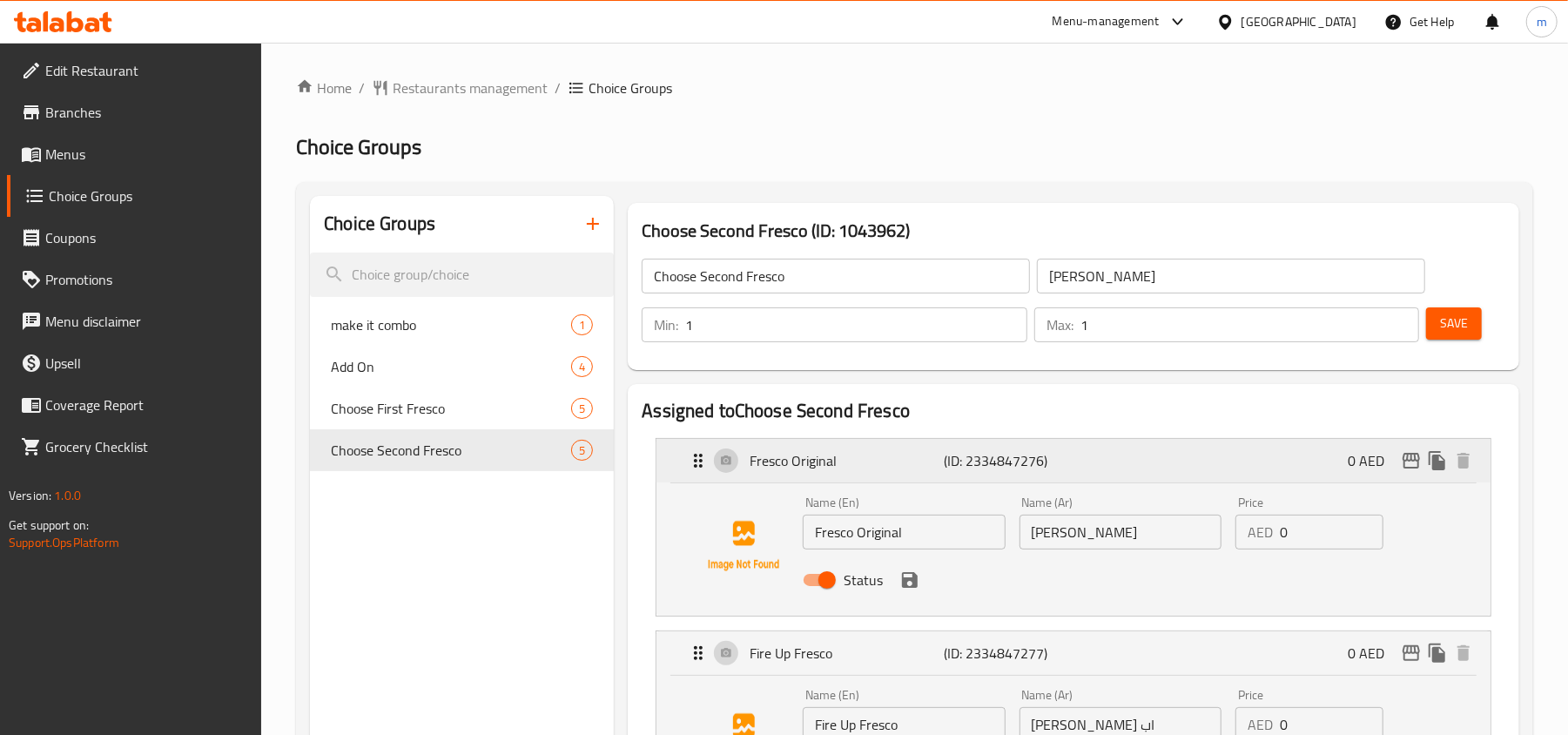
click at [697, 468] on icon "Expand" at bounding box center [698, 460] width 21 height 21
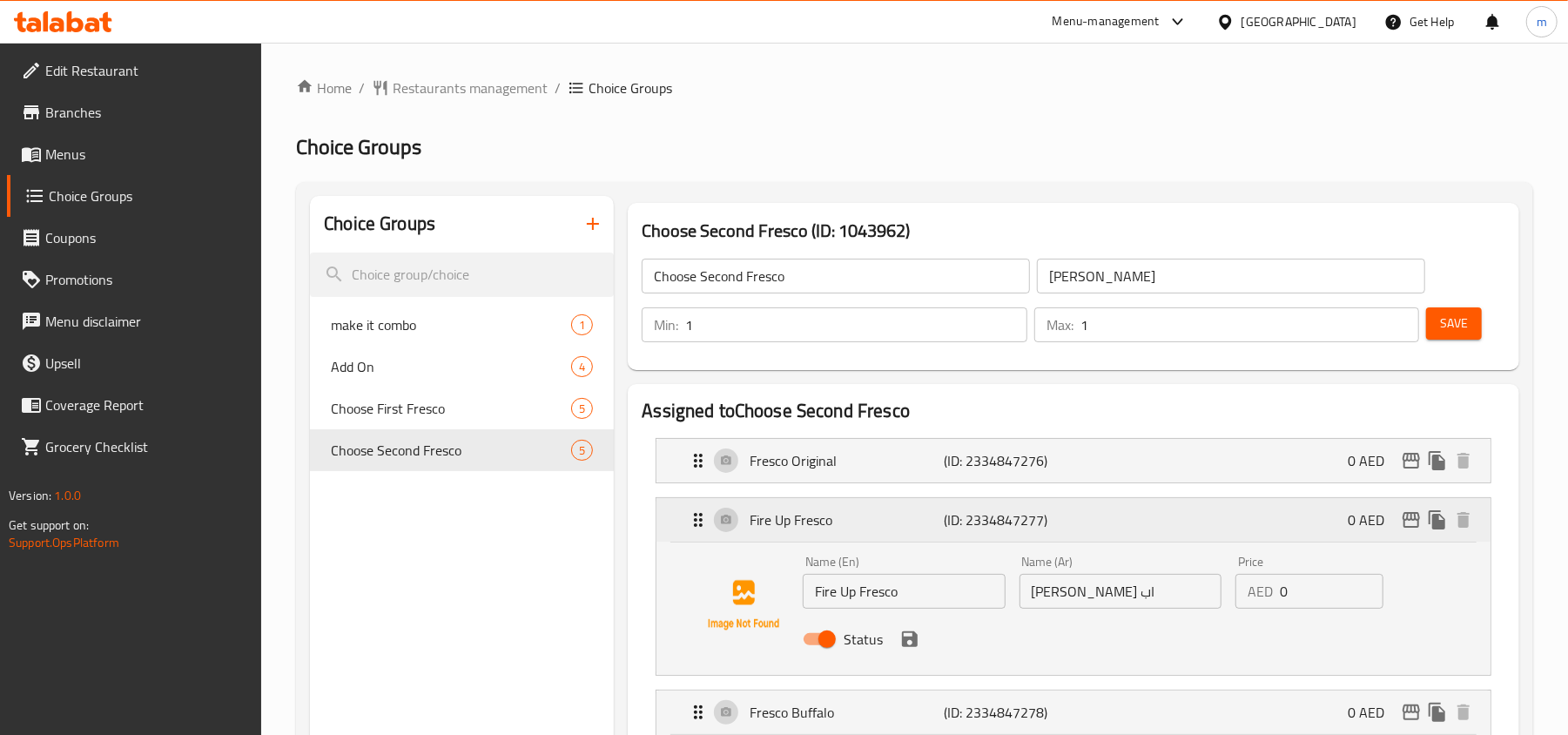
click at [697, 524] on icon "Expand" at bounding box center [698, 520] width 21 height 21
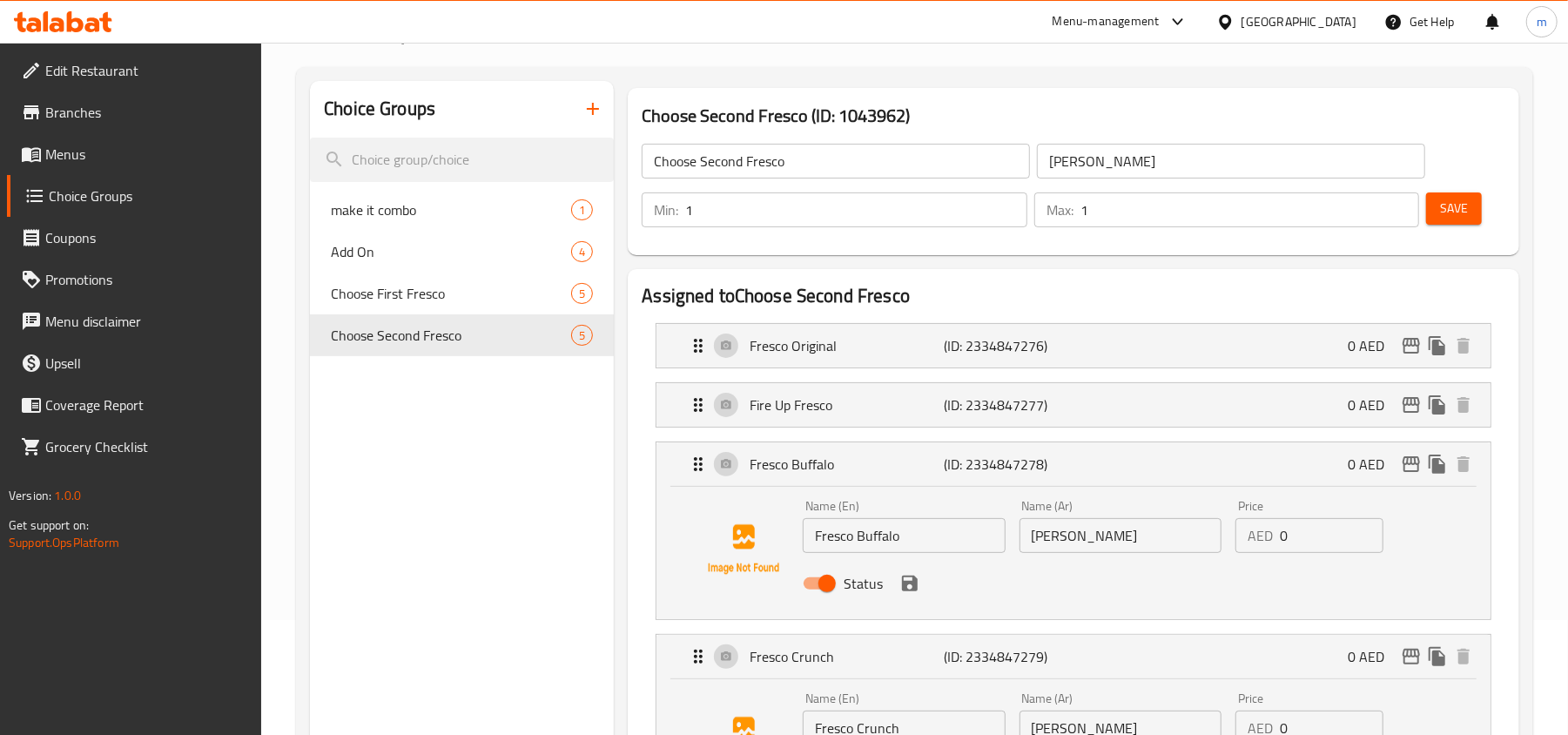
scroll to position [116, 0]
click at [704, 474] on div "Fresco Buffalo (ID: 2334847278) 0 AED" at bounding box center [1079, 462] width 782 height 43
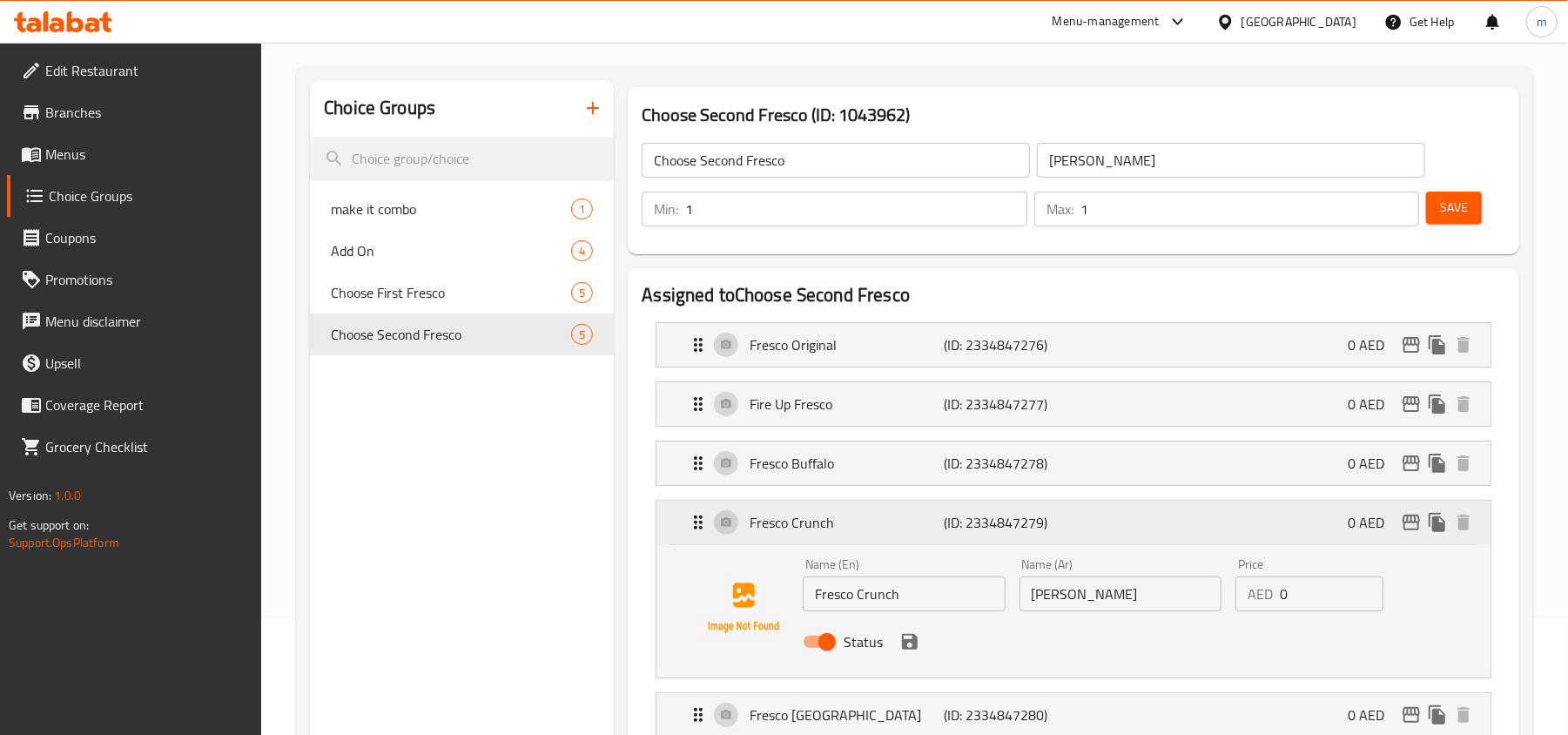
scroll to position [232, 0]
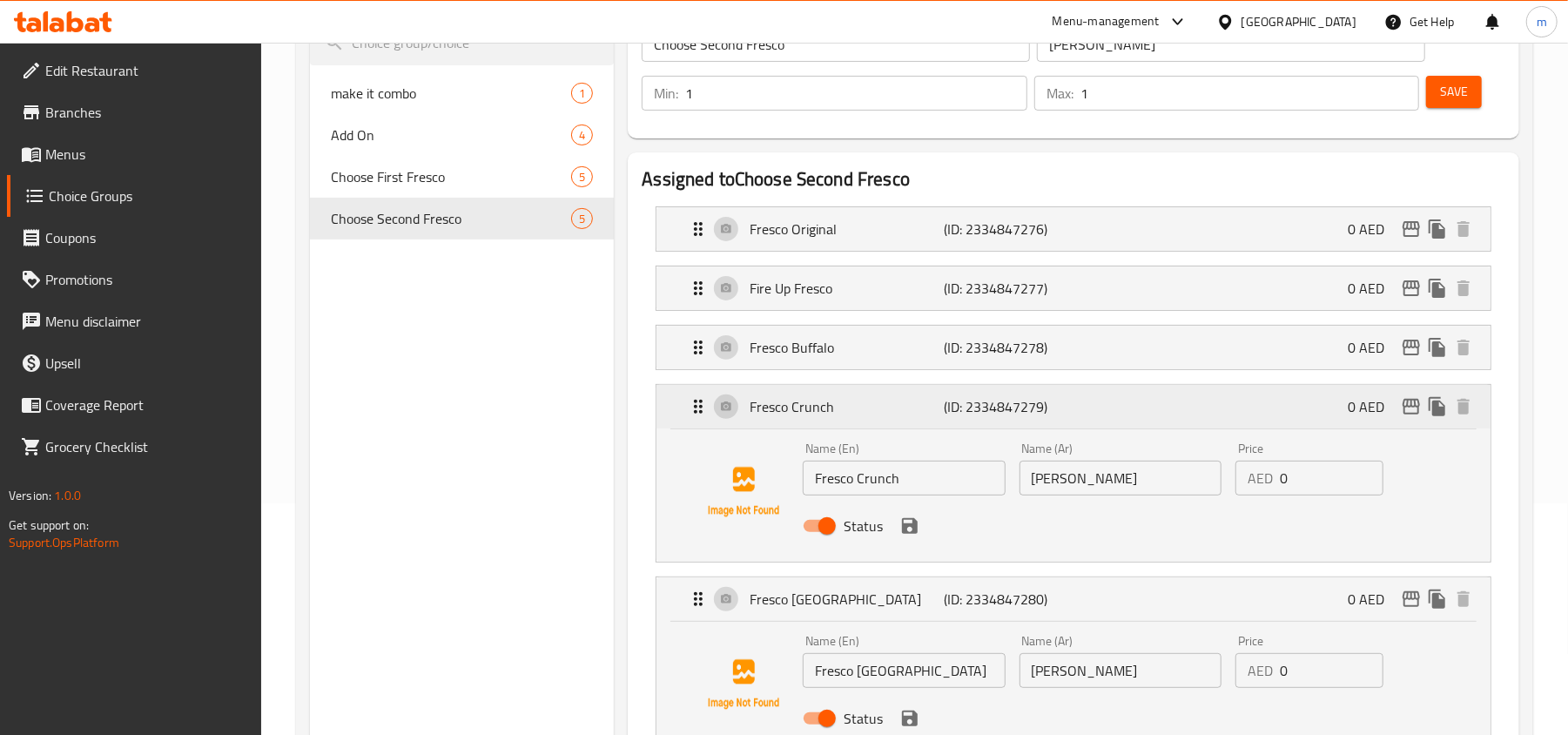
click at [704, 412] on icon "Expand" at bounding box center [698, 407] width 21 height 21
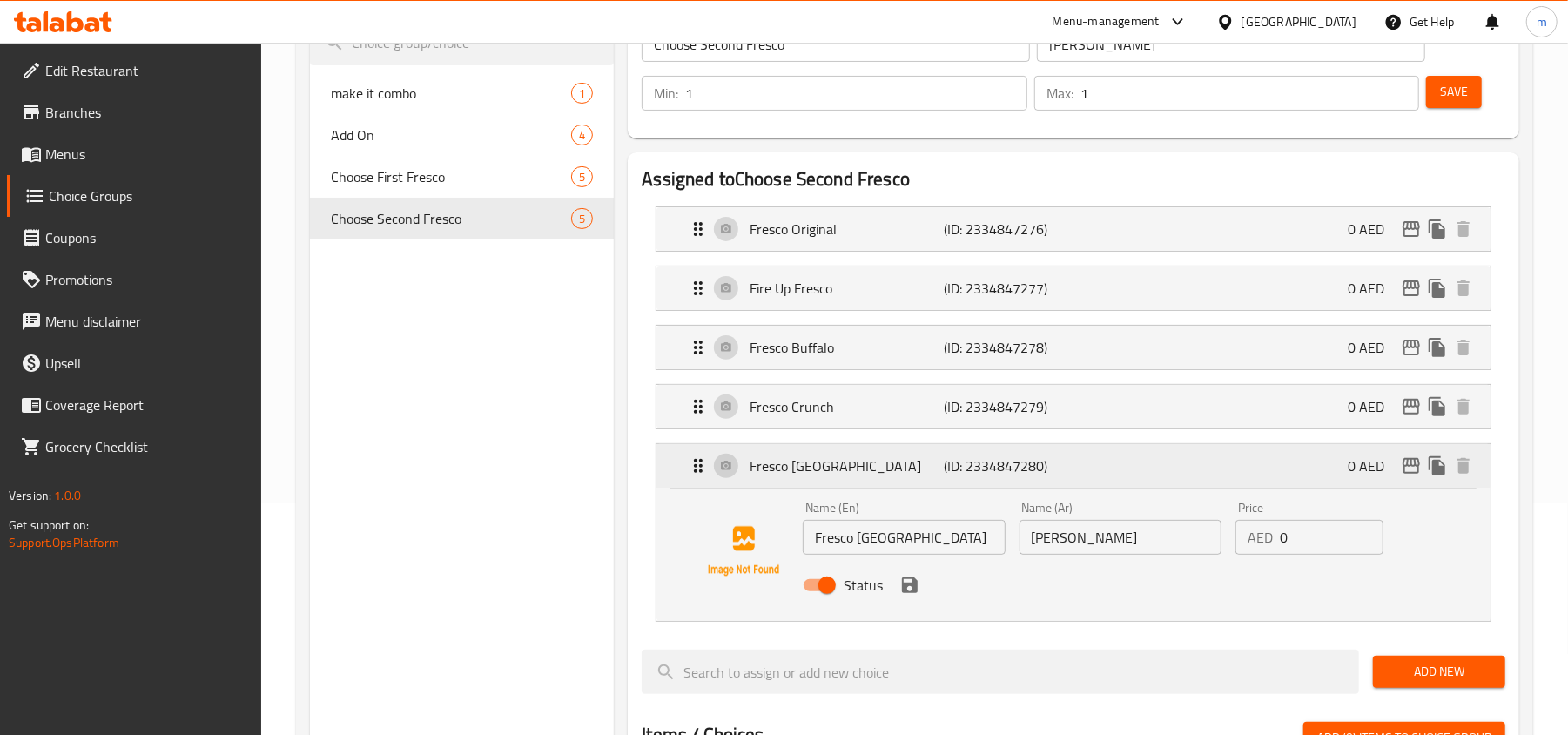
click at [700, 472] on icon "Expand" at bounding box center [698, 466] width 21 height 21
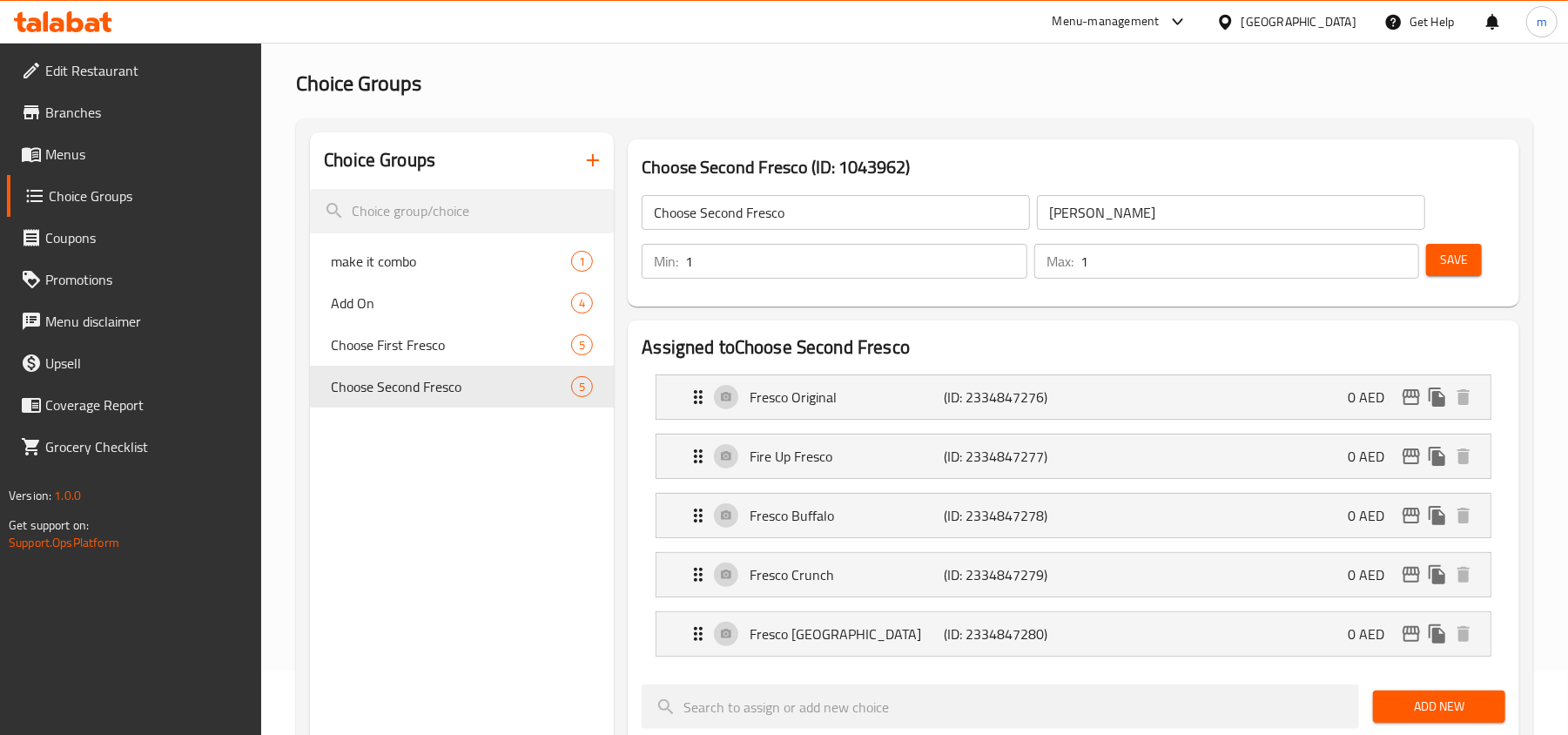
scroll to position [0, 0]
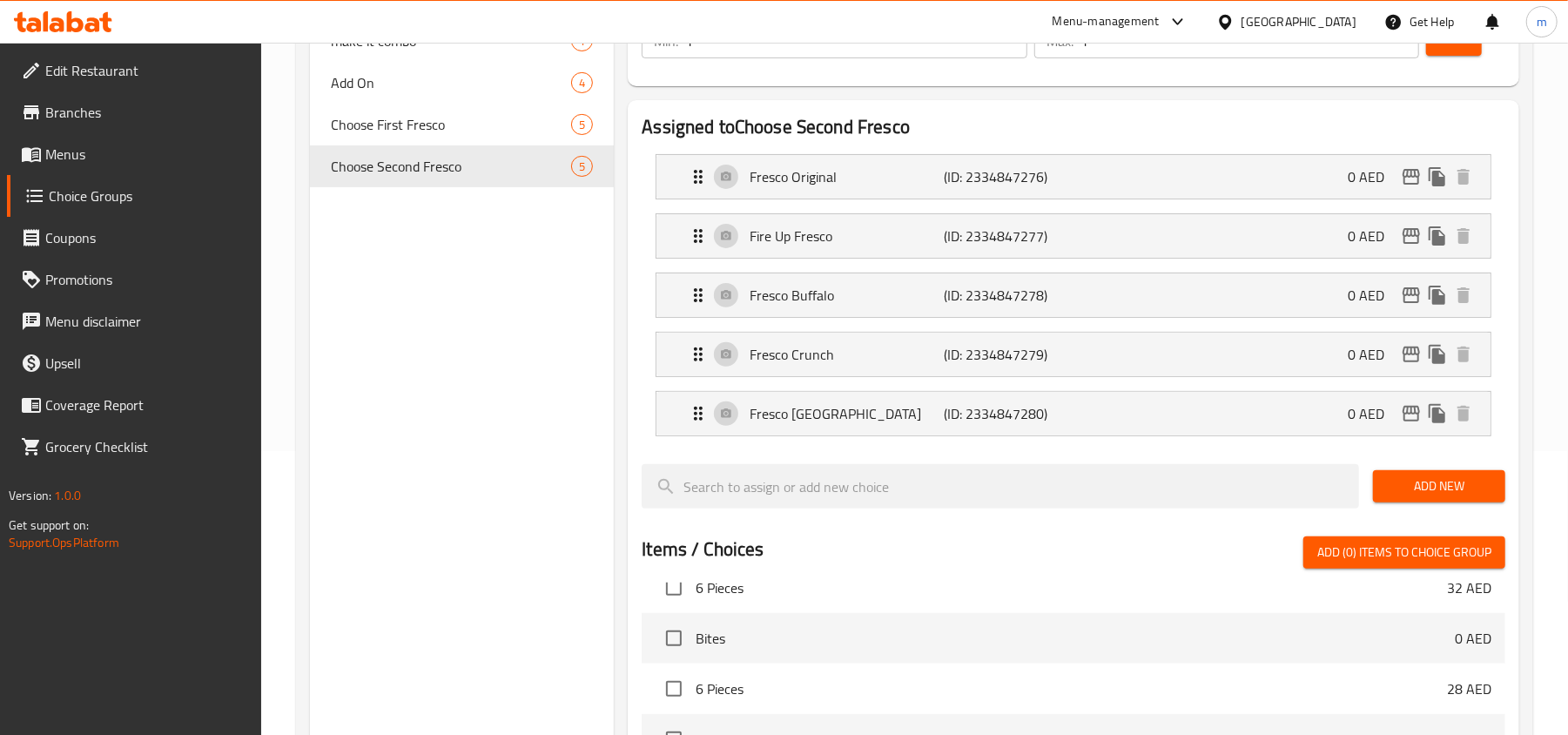
scroll to position [116, 0]
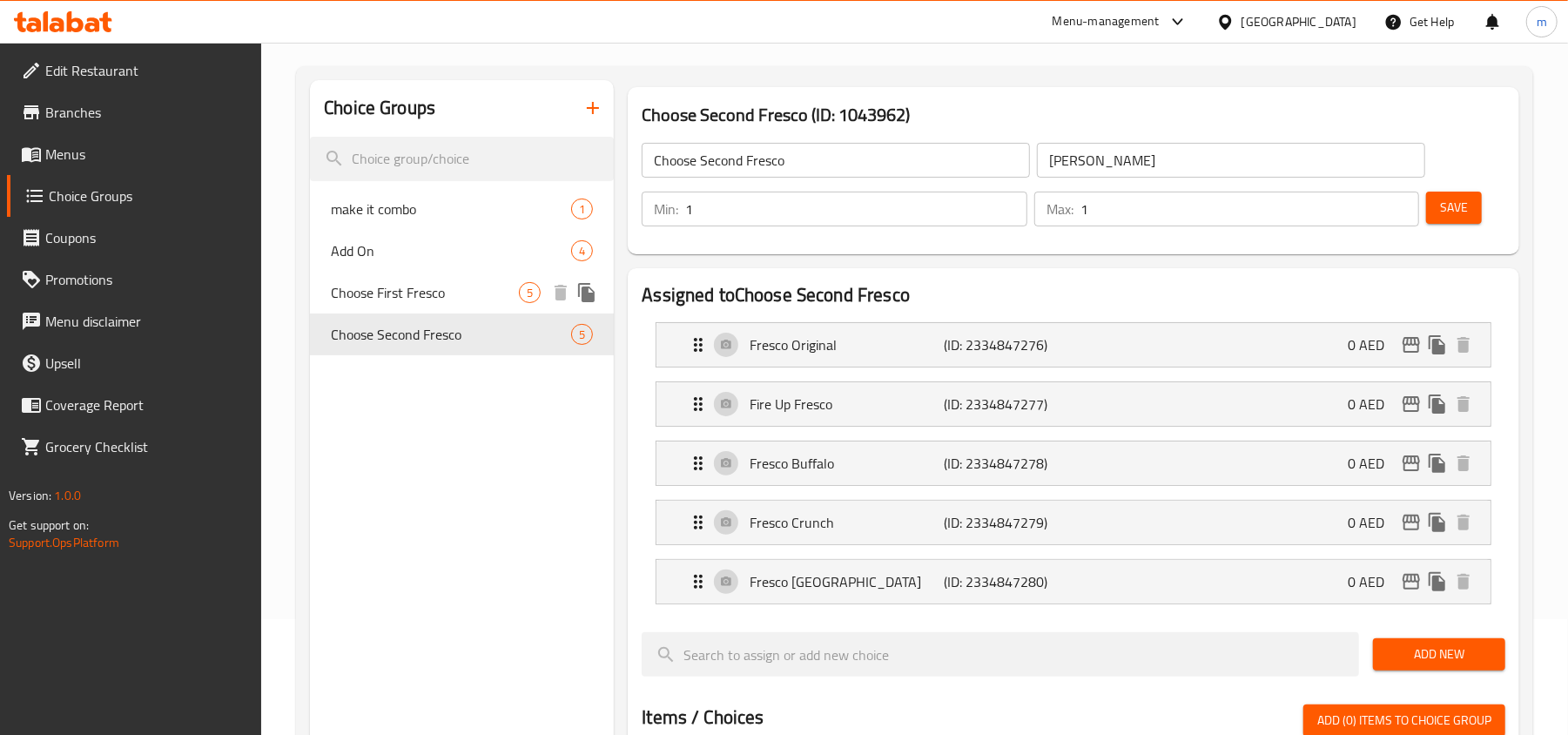
click at [422, 291] on span "Choose First Fresco" at bounding box center [424, 292] width 188 height 21
type input "Choose First Fresco"
type input "اختر أول فريسكو"
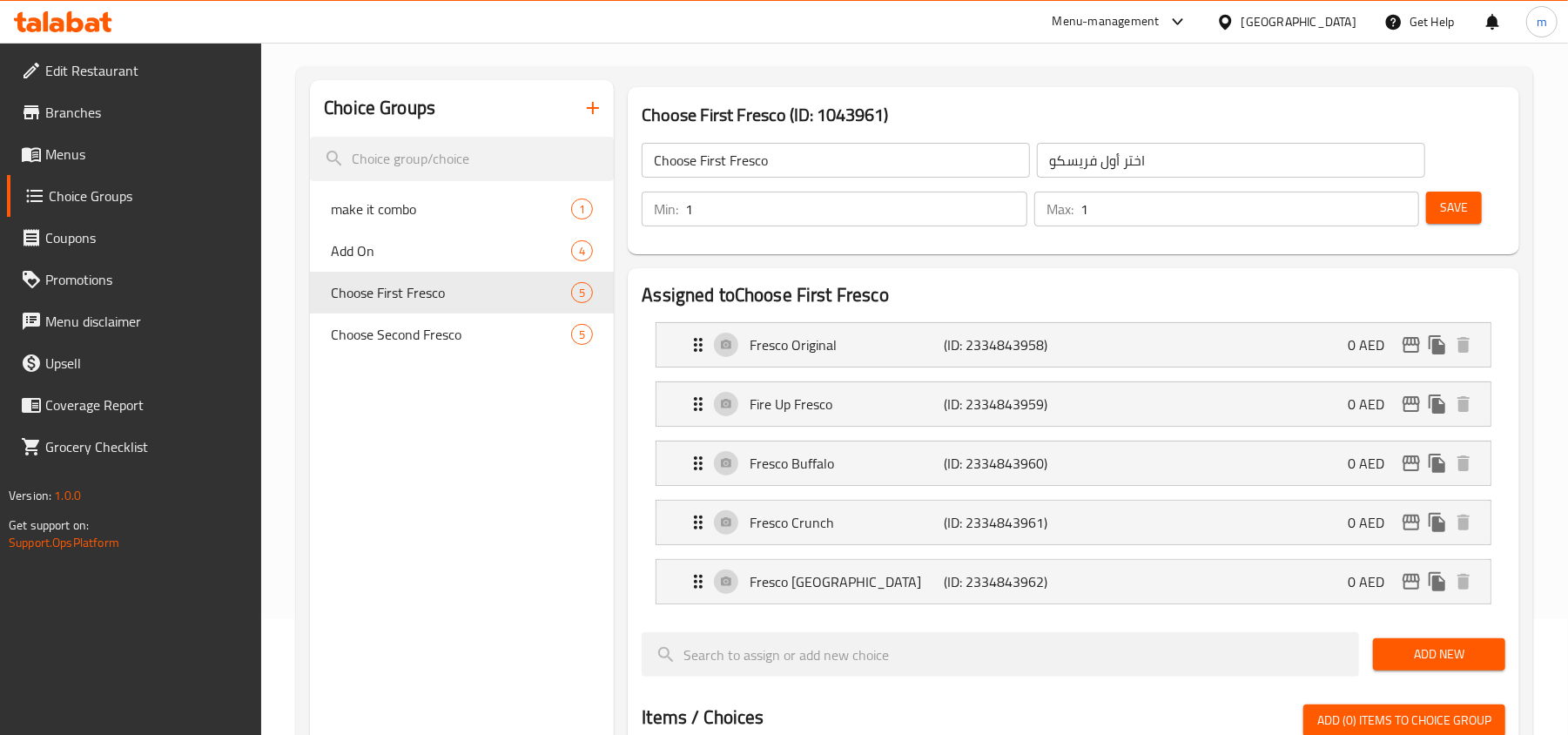
click at [391, 474] on div "Choice Groups make it combo 1 Add On 4 Choose First Fresco 5 Choose Second Fres…" at bounding box center [461, 707] width 304 height 1254
click at [1325, 19] on div "[GEOGRAPHIC_DATA]" at bounding box center [1299, 21] width 115 height 19
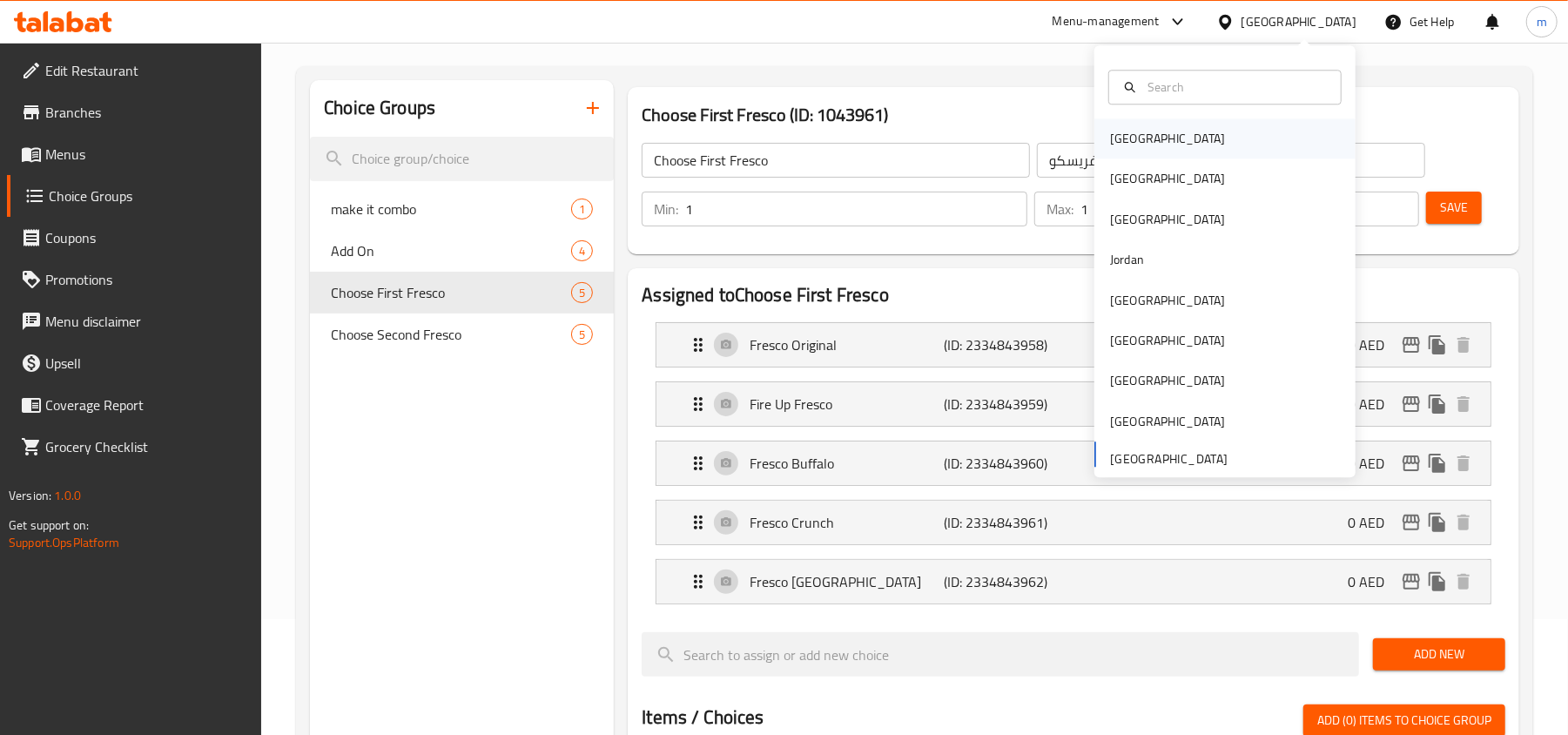
click at [1113, 119] on div "[GEOGRAPHIC_DATA]" at bounding box center [1168, 138] width 142 height 40
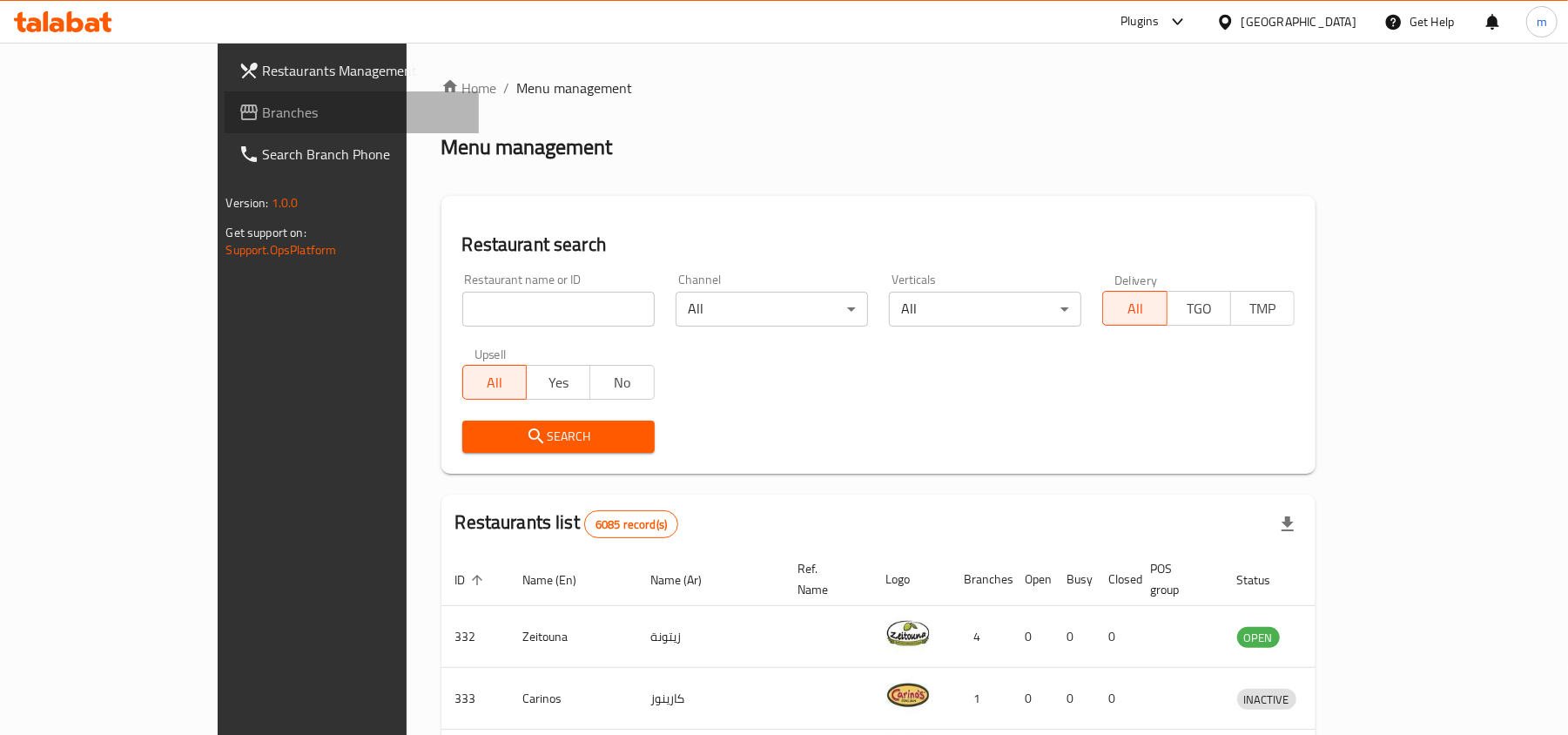
click at [263, 110] on span "Branches" at bounding box center [363, 112] width 202 height 21
